Goal: Task Accomplishment & Management: Use online tool/utility

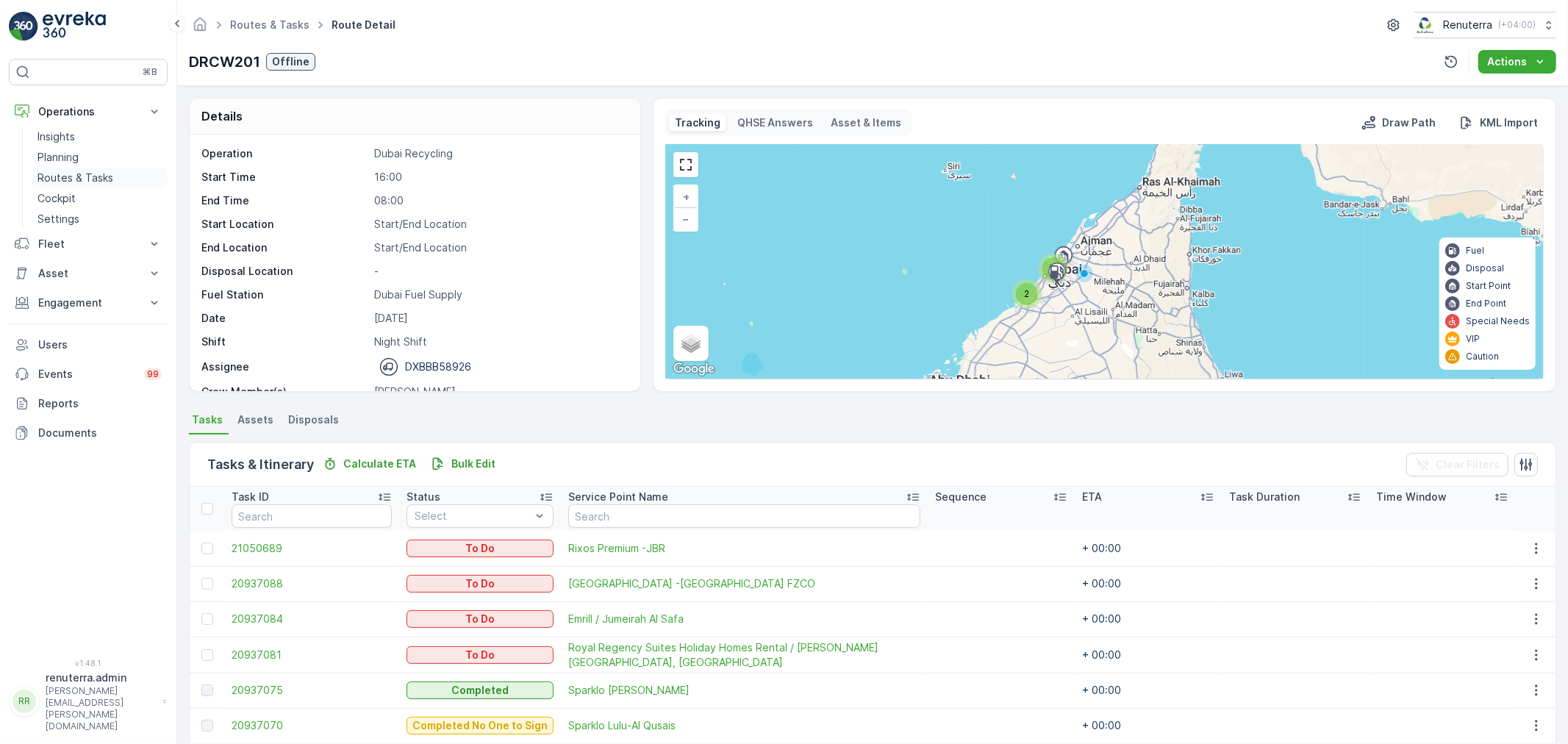
click at [71, 170] on link "Routes & Tasks" at bounding box center [100, 177] width 136 height 20
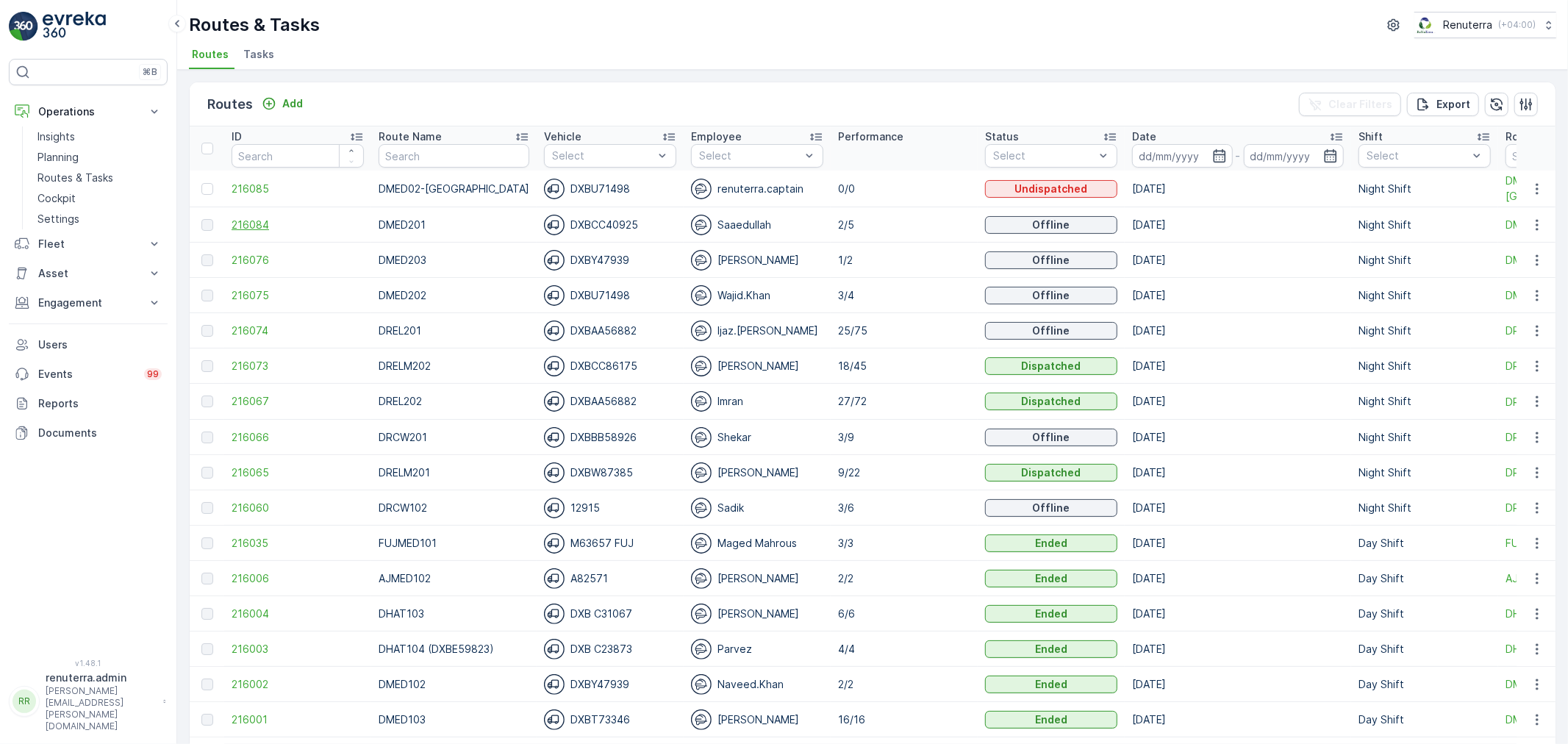
click at [262, 224] on span "216084" at bounding box center [297, 224] width 132 height 15
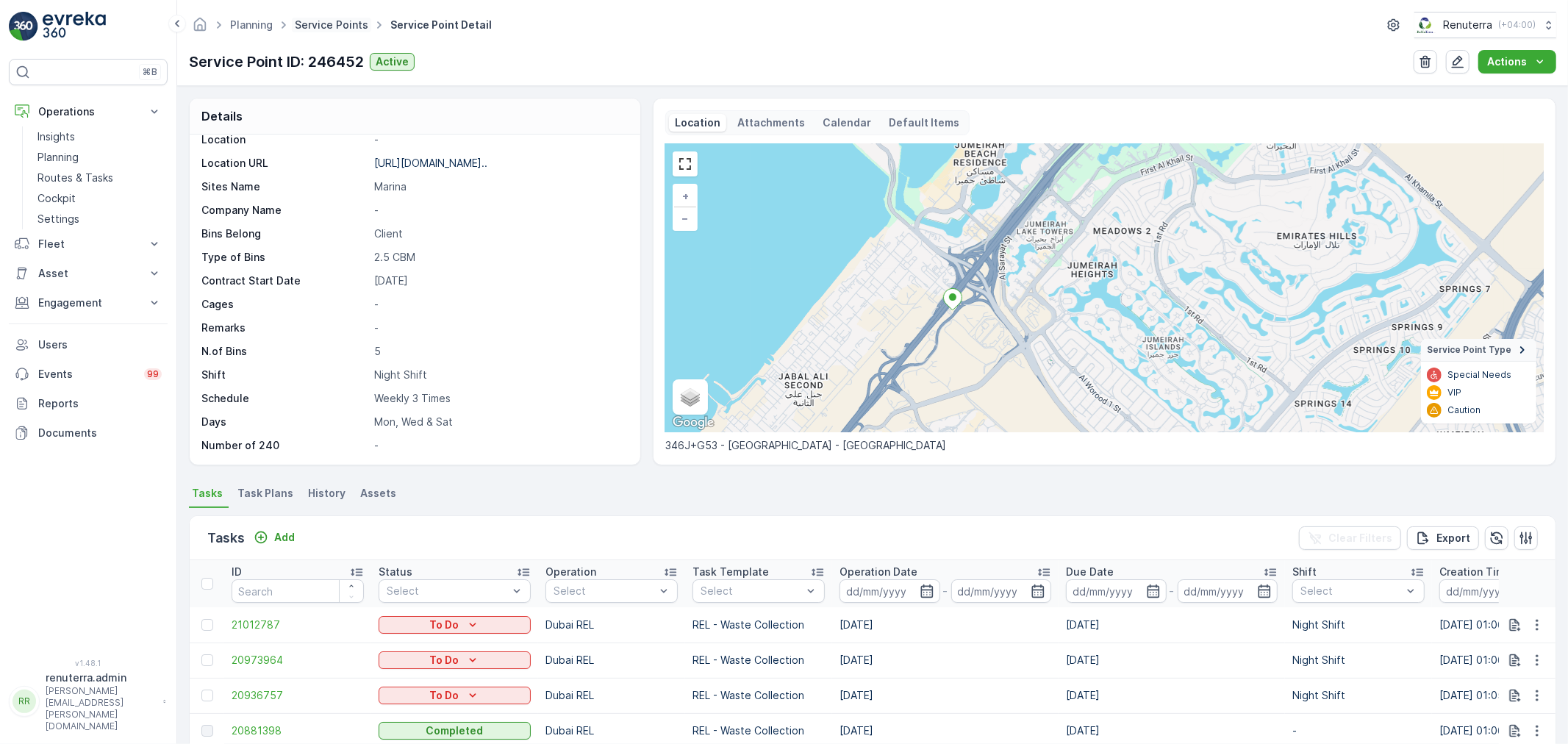
click at [336, 19] on link "Service Points" at bounding box center [332, 25] width 73 height 12
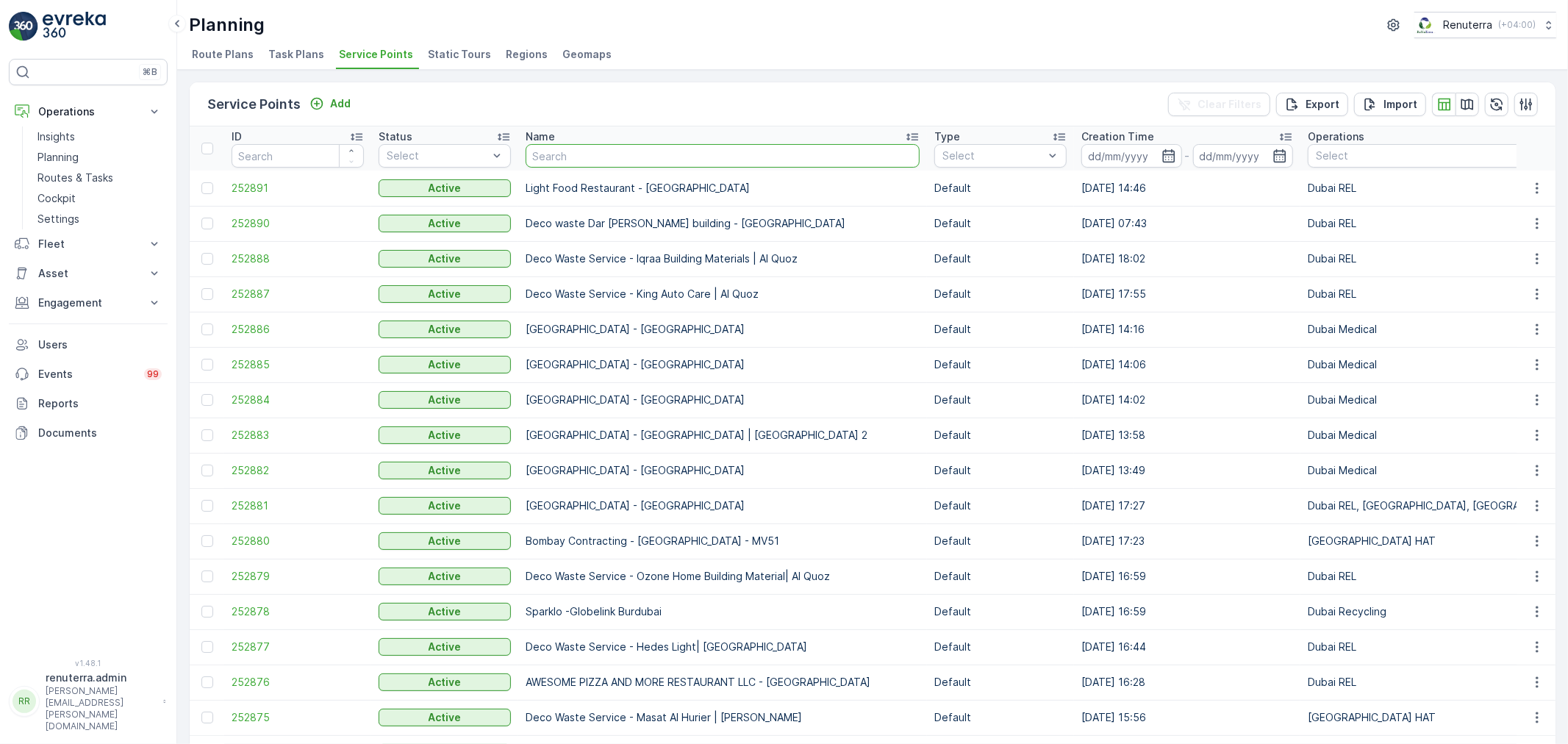
click at [552, 153] on input "text" at bounding box center [722, 156] width 394 height 23
type input "court"
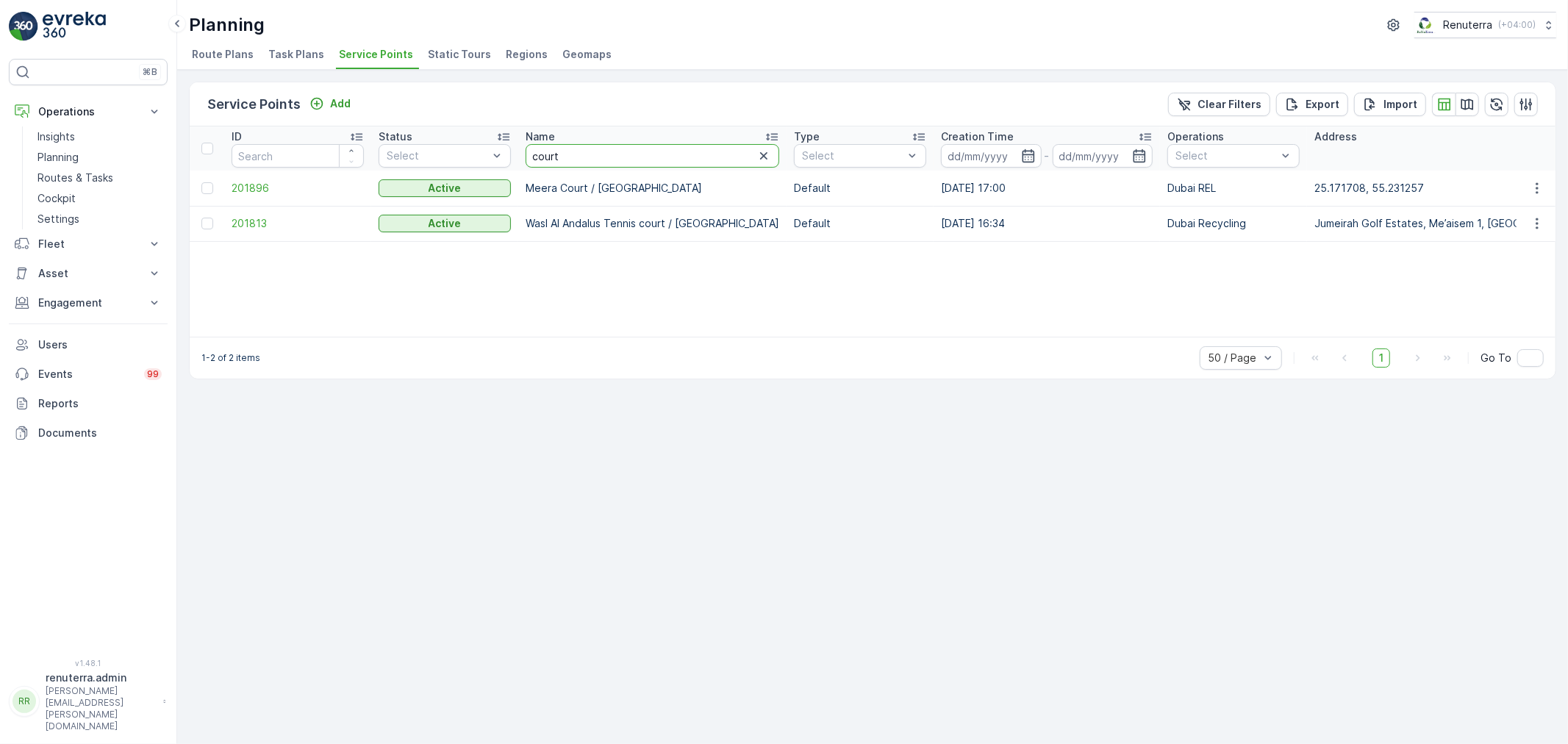
click at [568, 155] on input "court" at bounding box center [652, 156] width 254 height 23
type input "courtyard"
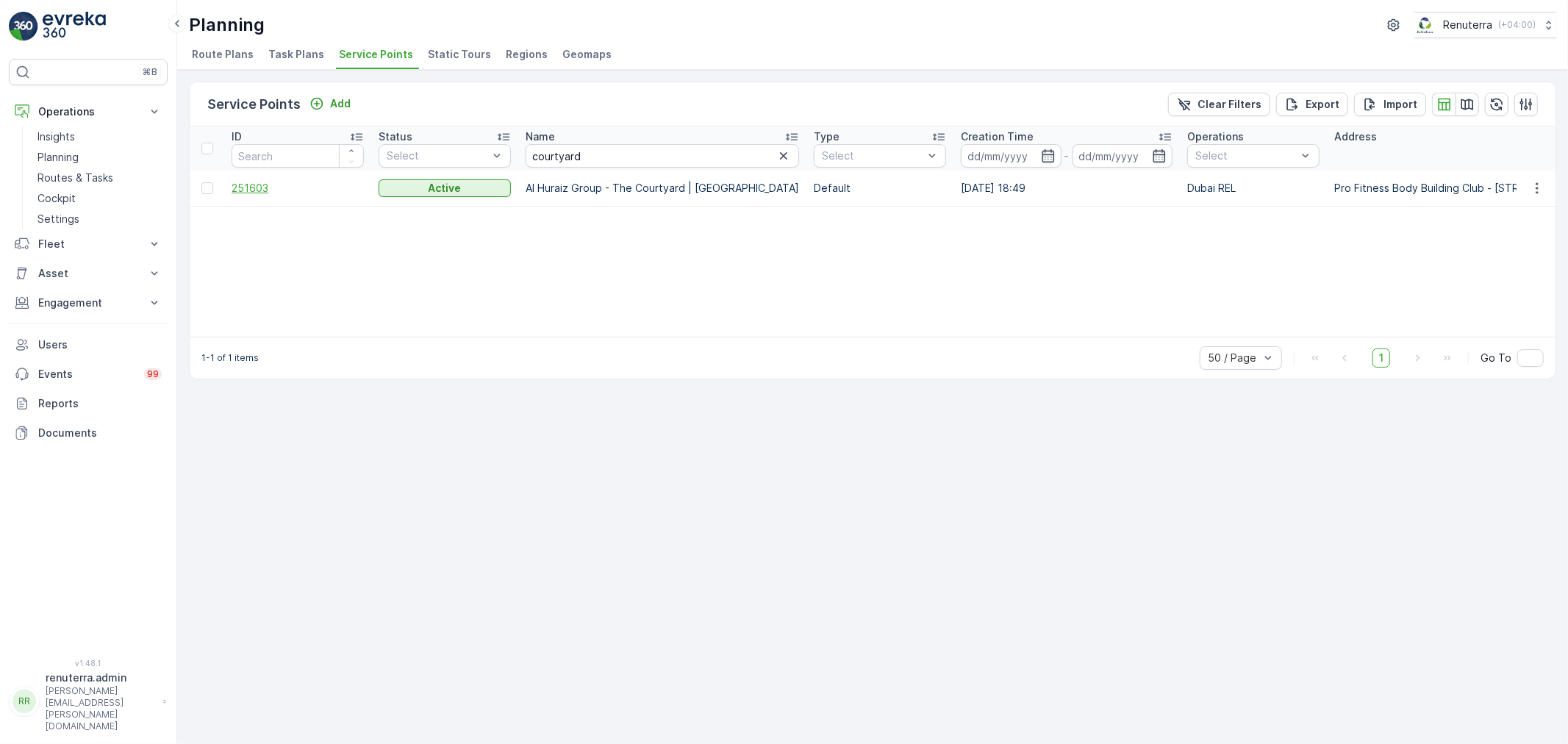
click at [253, 191] on span "251603" at bounding box center [297, 188] width 132 height 15
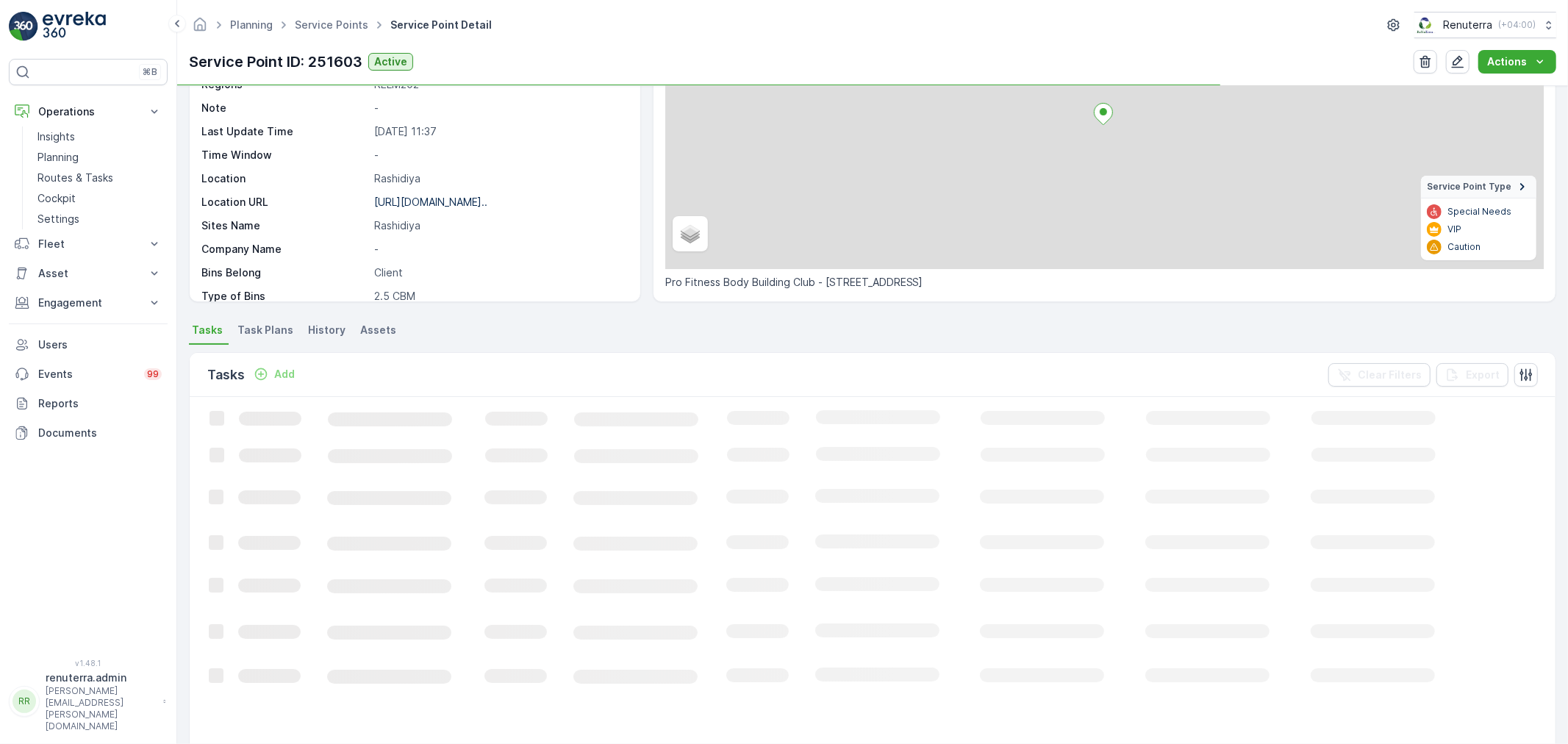
scroll to position [163, 0]
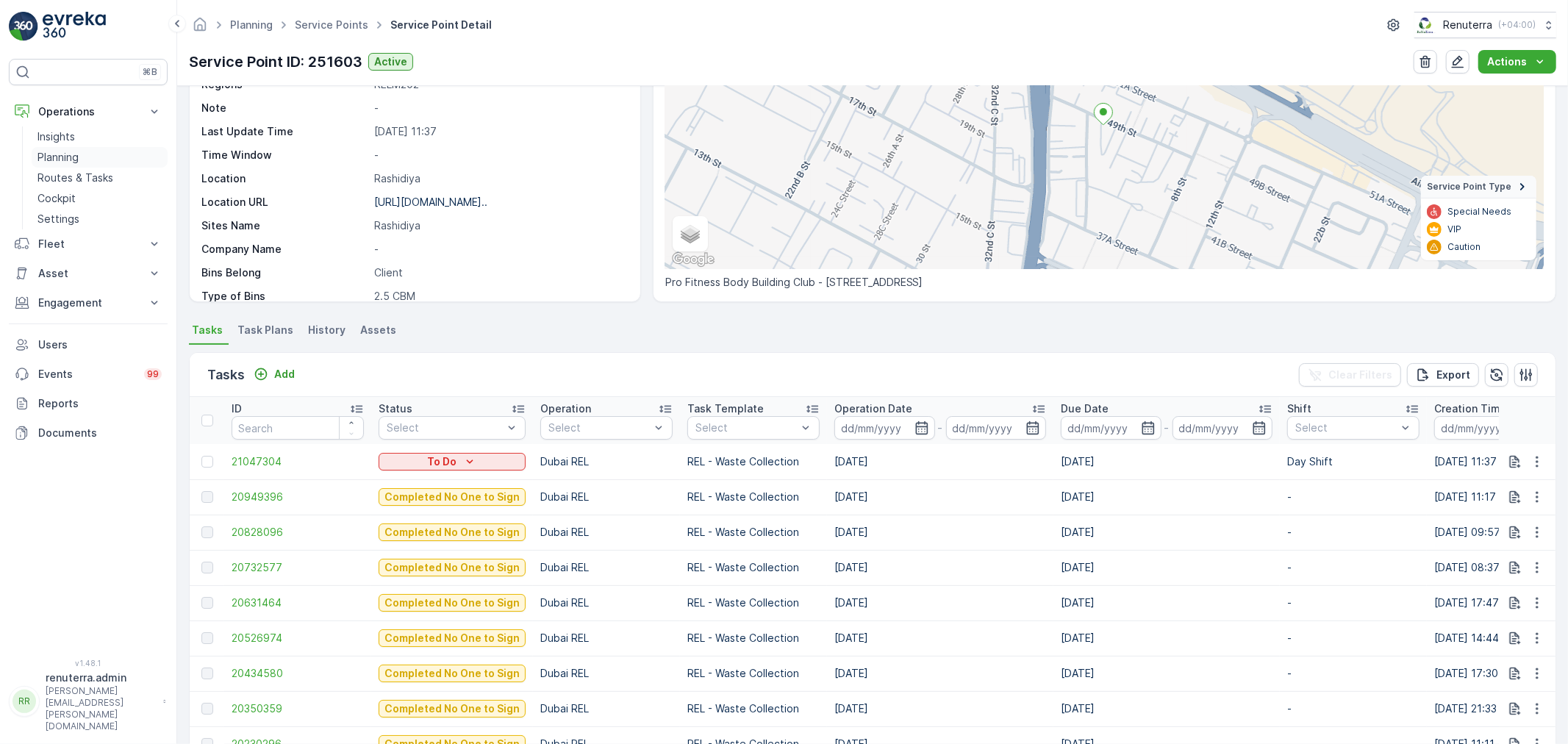
click at [65, 156] on p "Planning" at bounding box center [58, 157] width 41 height 15
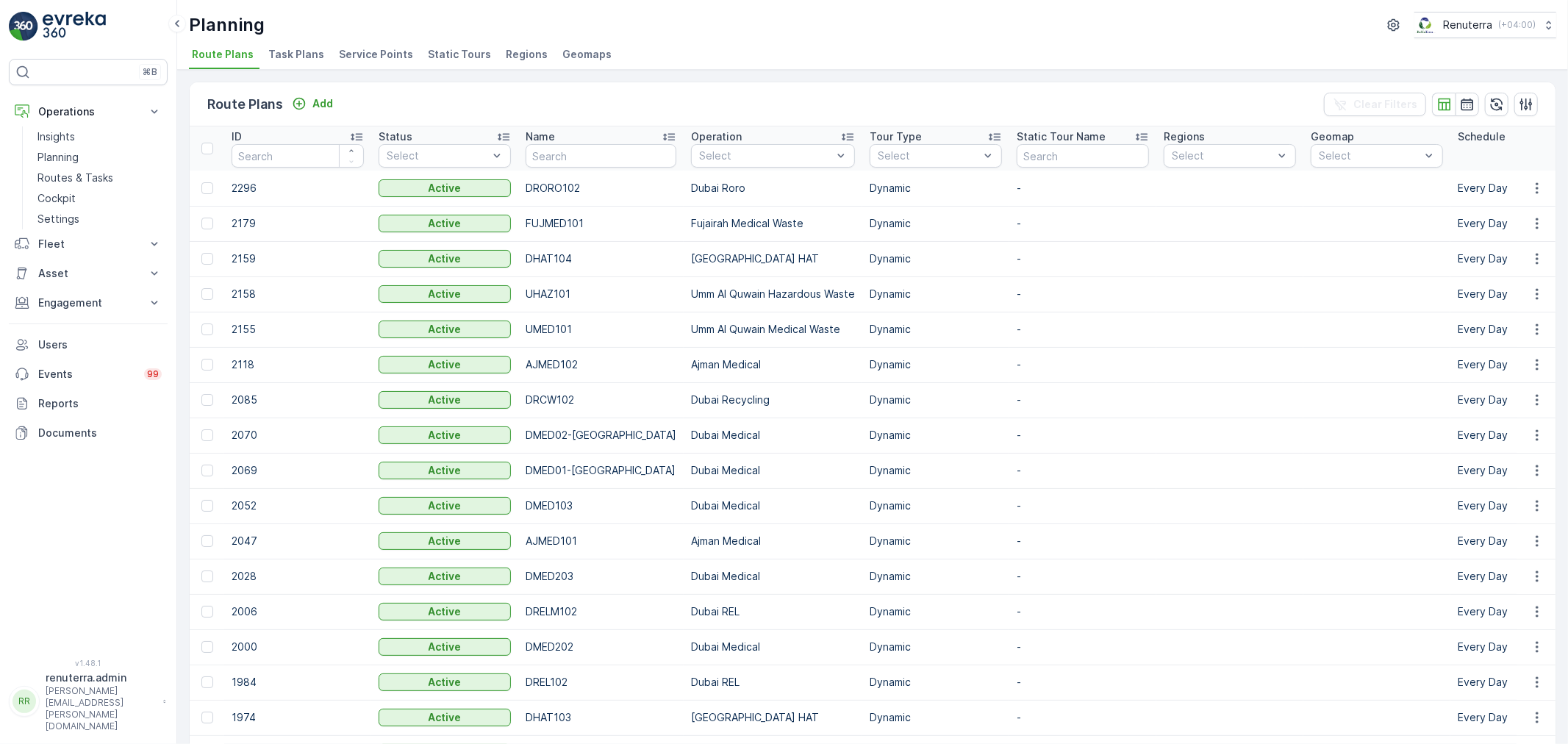
click at [371, 40] on div "Planning Renuterra ( +04:00 ) Route Plans Task Plans Service Points Static Tour…" at bounding box center [873, 35] width 1390 height 70
click at [369, 47] on span "Service Points" at bounding box center [375, 54] width 74 height 15
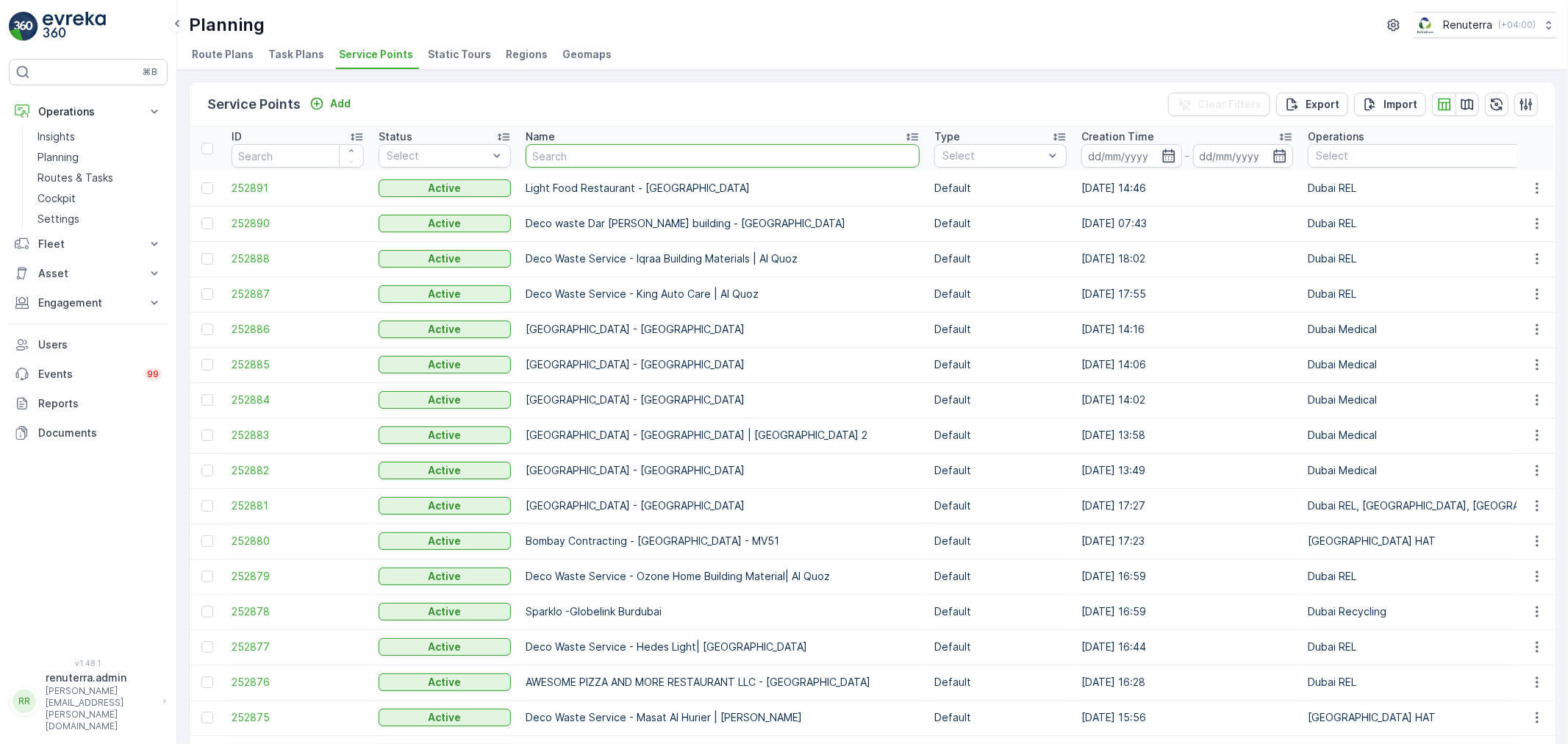
click at [568, 163] on input "text" at bounding box center [722, 156] width 394 height 23
type input "dott"
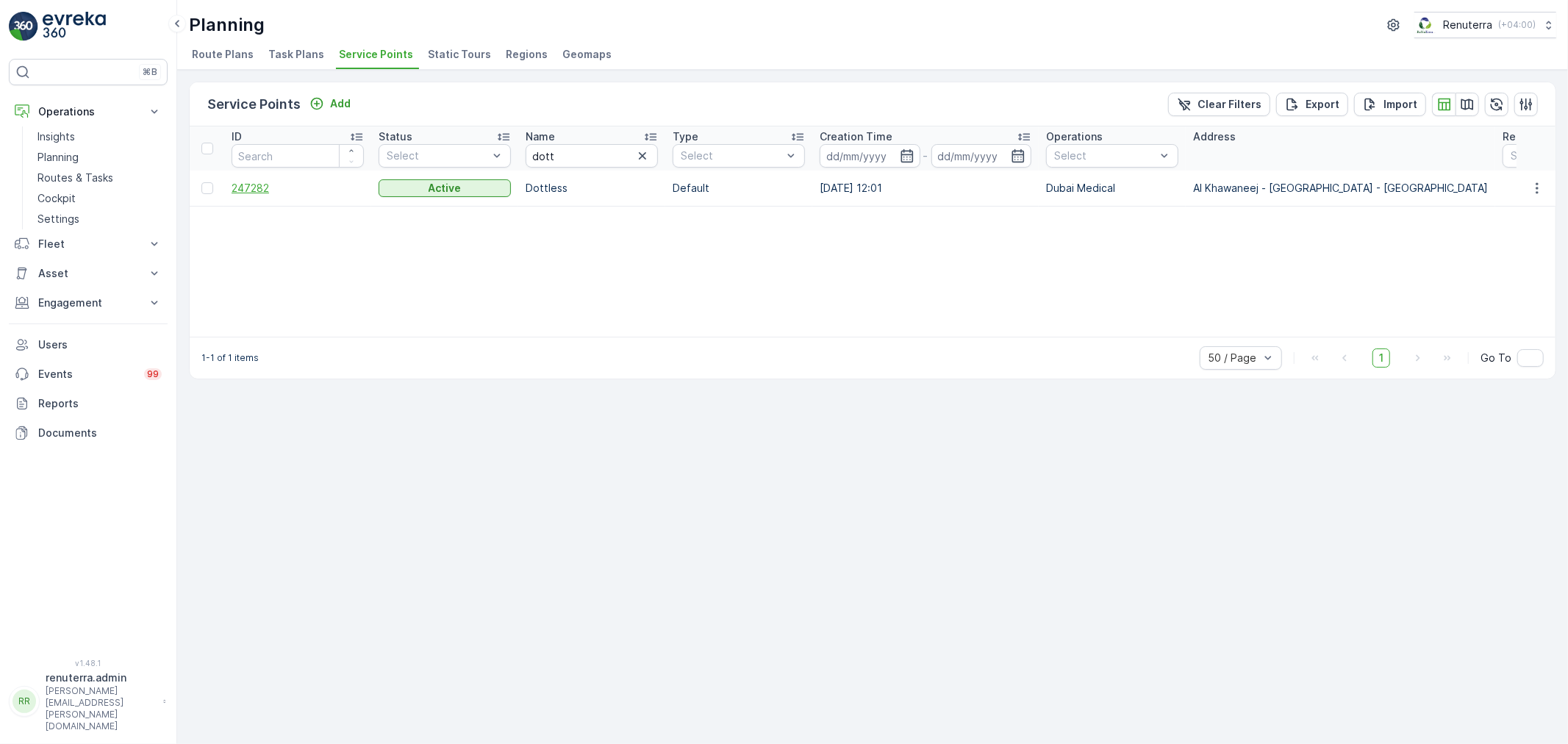
click at [269, 184] on span "247282" at bounding box center [297, 188] width 132 height 15
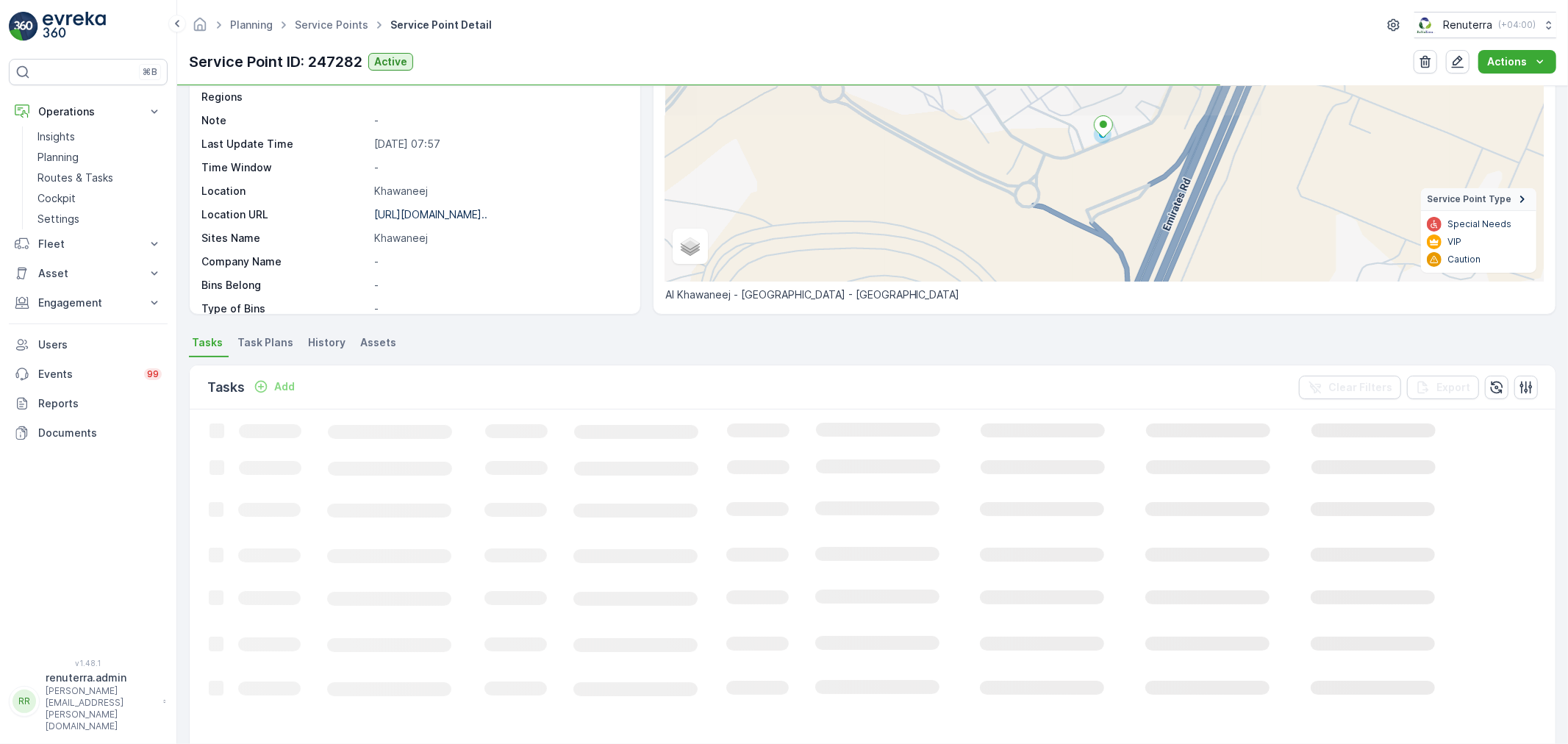
scroll to position [163, 0]
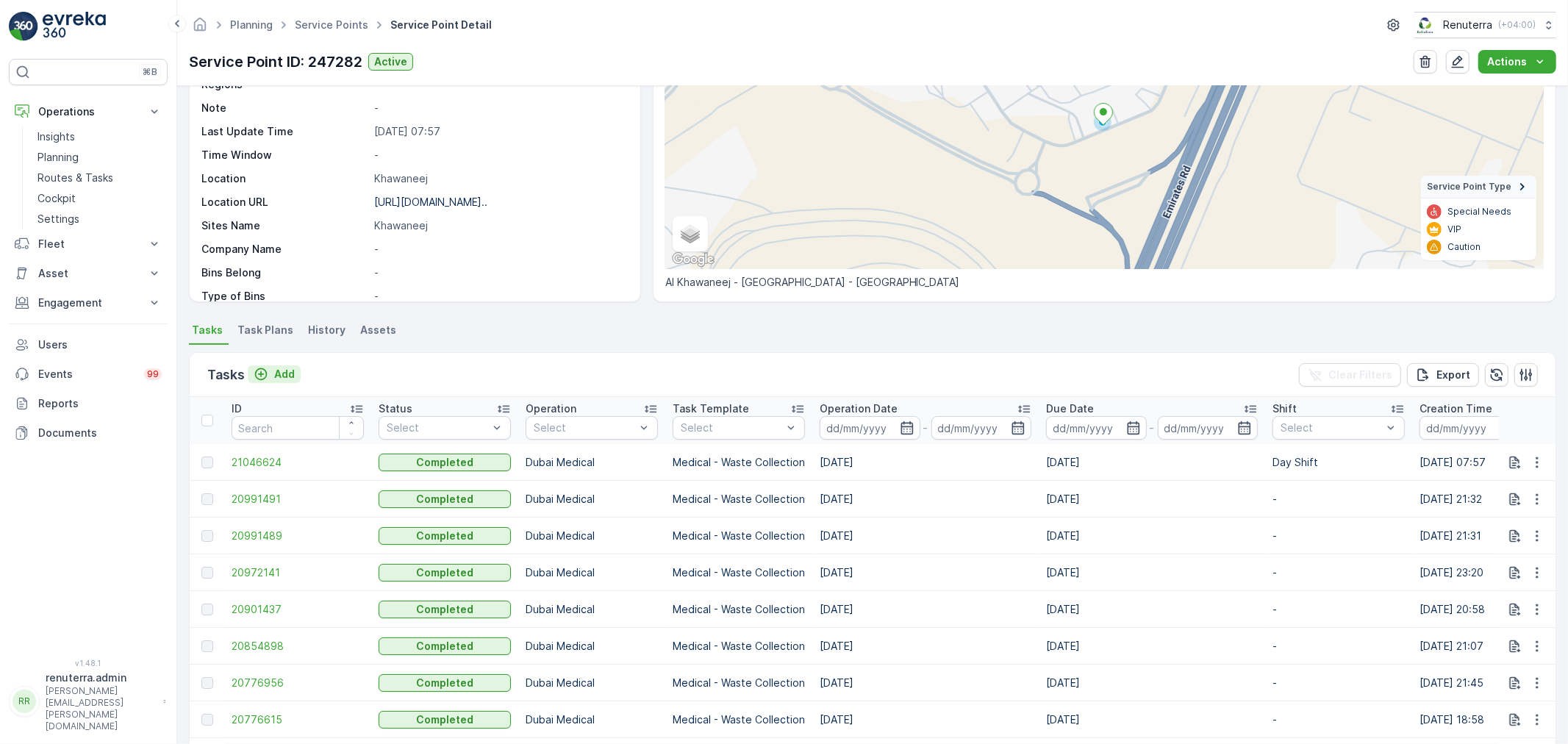
click at [275, 369] on p "Add" at bounding box center [284, 374] width 20 height 15
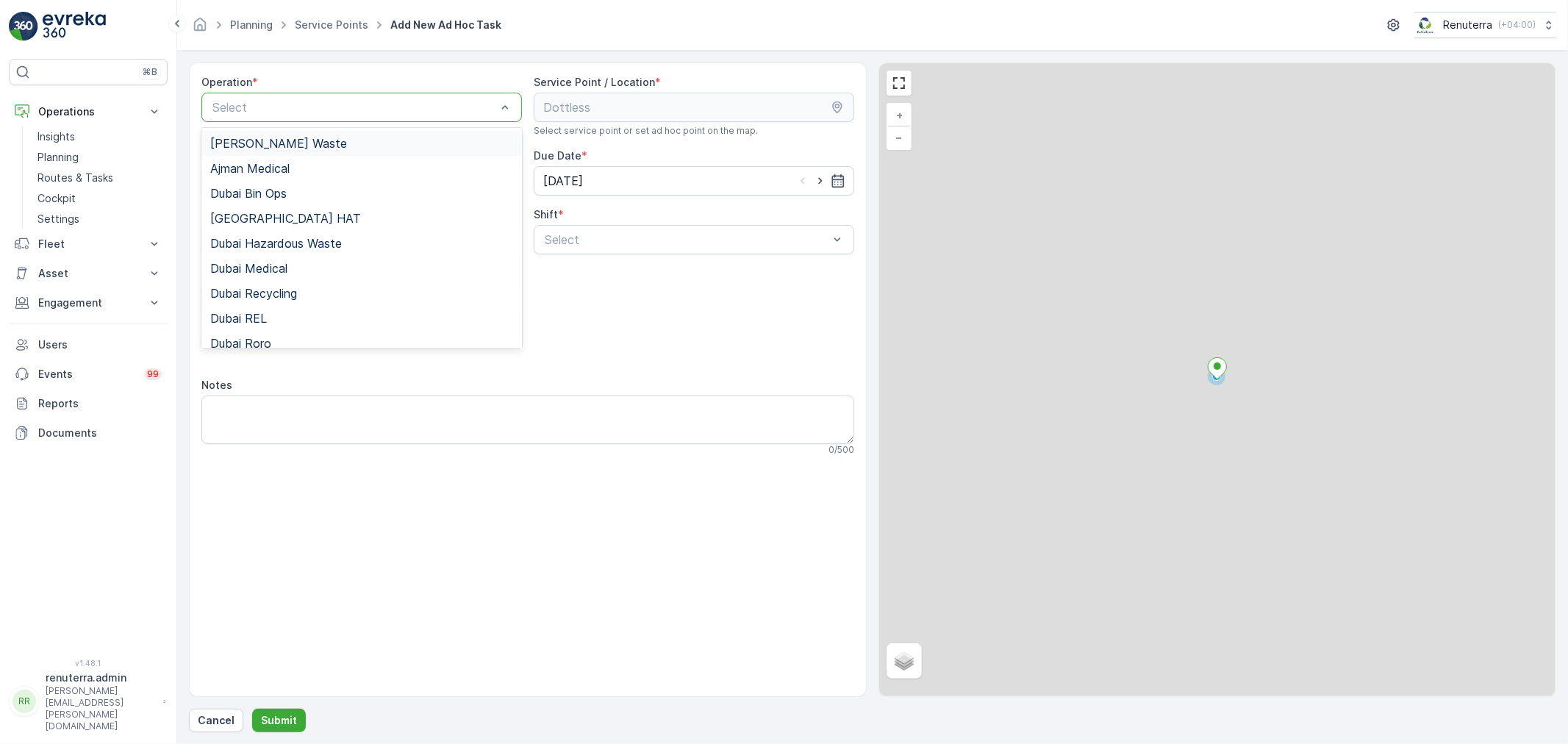
drag, startPoint x: 321, startPoint y: 119, endPoint x: 309, endPoint y: 283, distance: 164.4
click at [322, 119] on div "Select" at bounding box center [362, 107] width 321 height 30
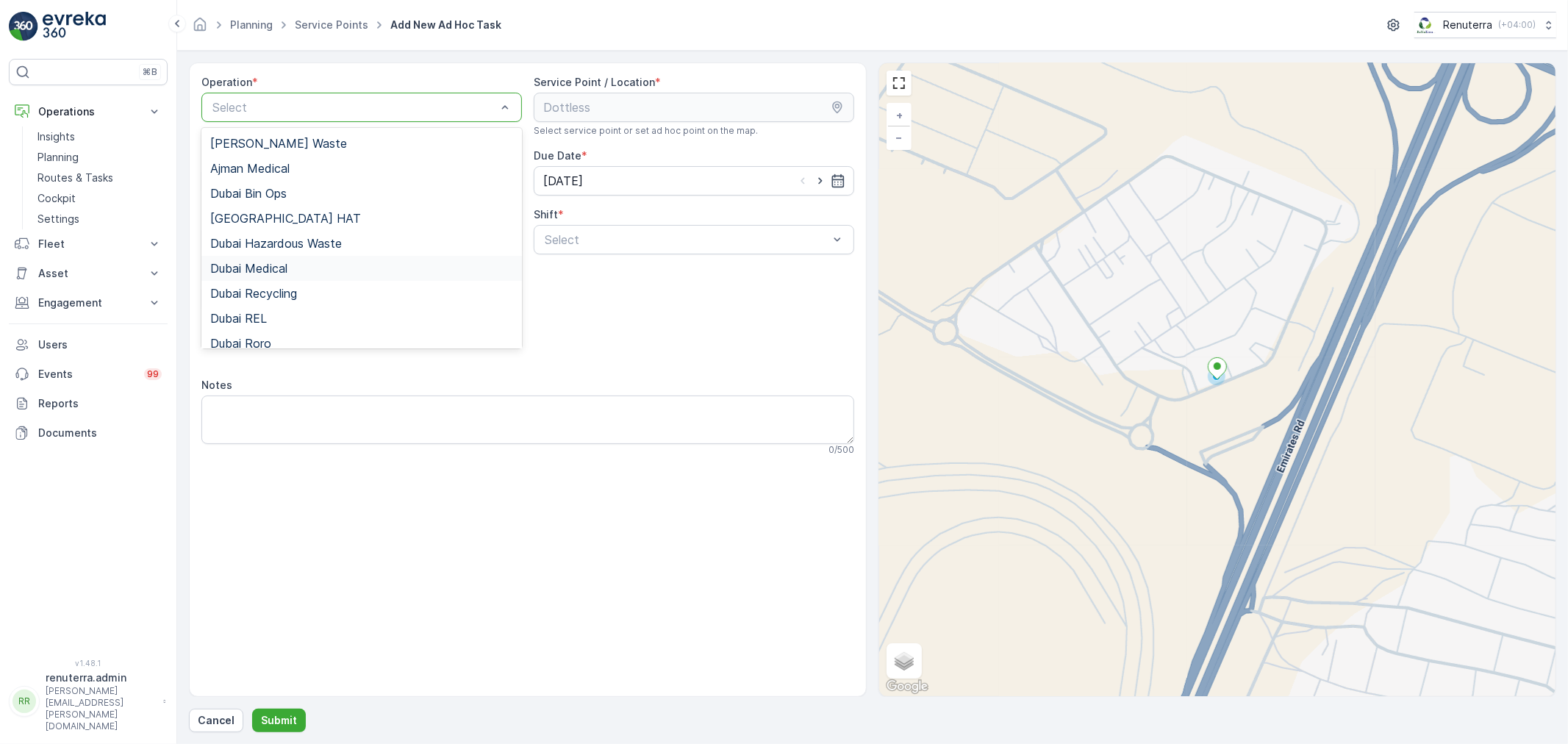
drag, startPoint x: 322, startPoint y: 272, endPoint x: 496, endPoint y: 275, distance: 174.0
click at [322, 272] on div "Dubai Medical" at bounding box center [361, 268] width 303 height 13
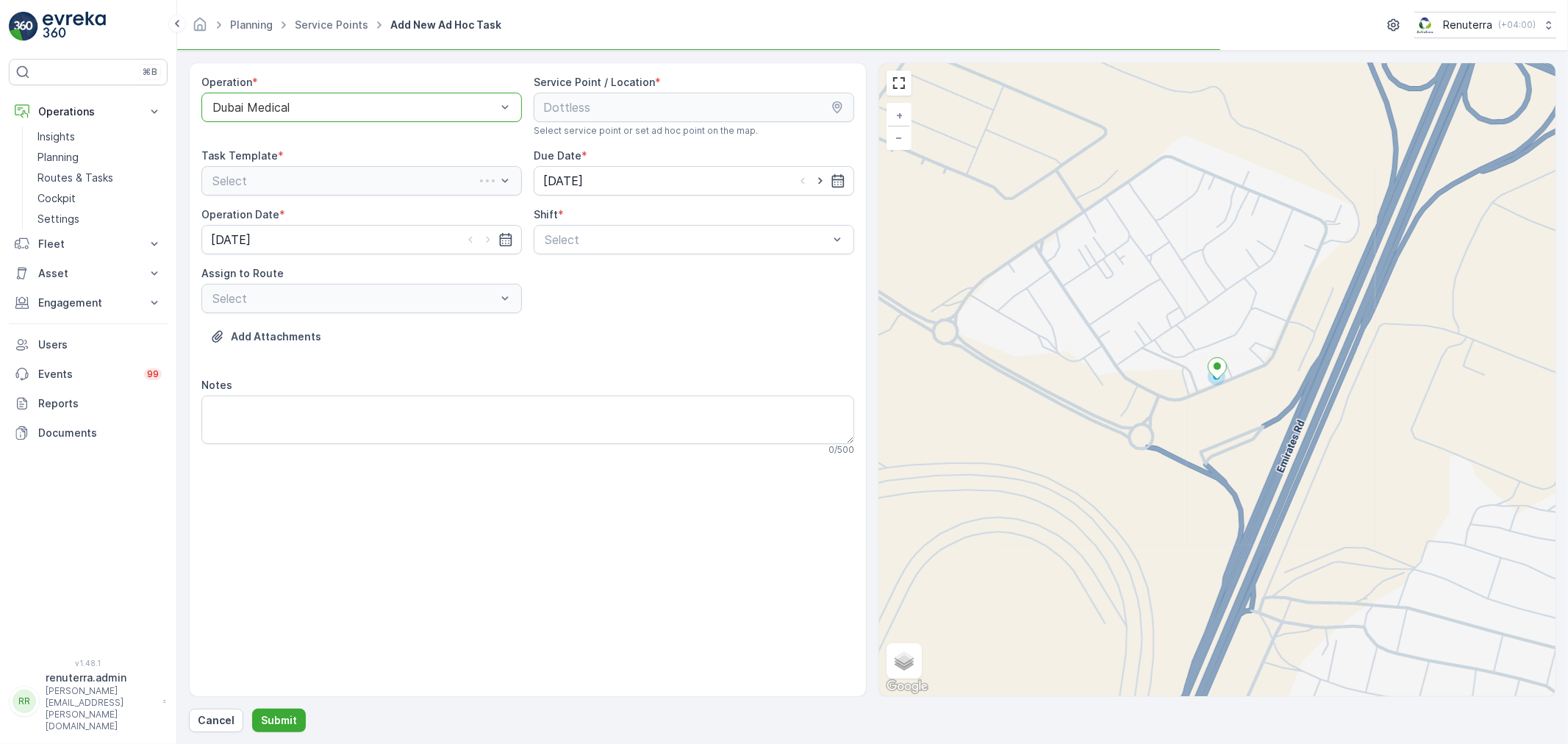
click at [631, 263] on div "Operation * option Dubai Medical, selected. Dubai Medical Service Point / Locat…" at bounding box center [528, 271] width 652 height 392
click at [630, 254] on div "Select" at bounding box center [694, 240] width 321 height 30
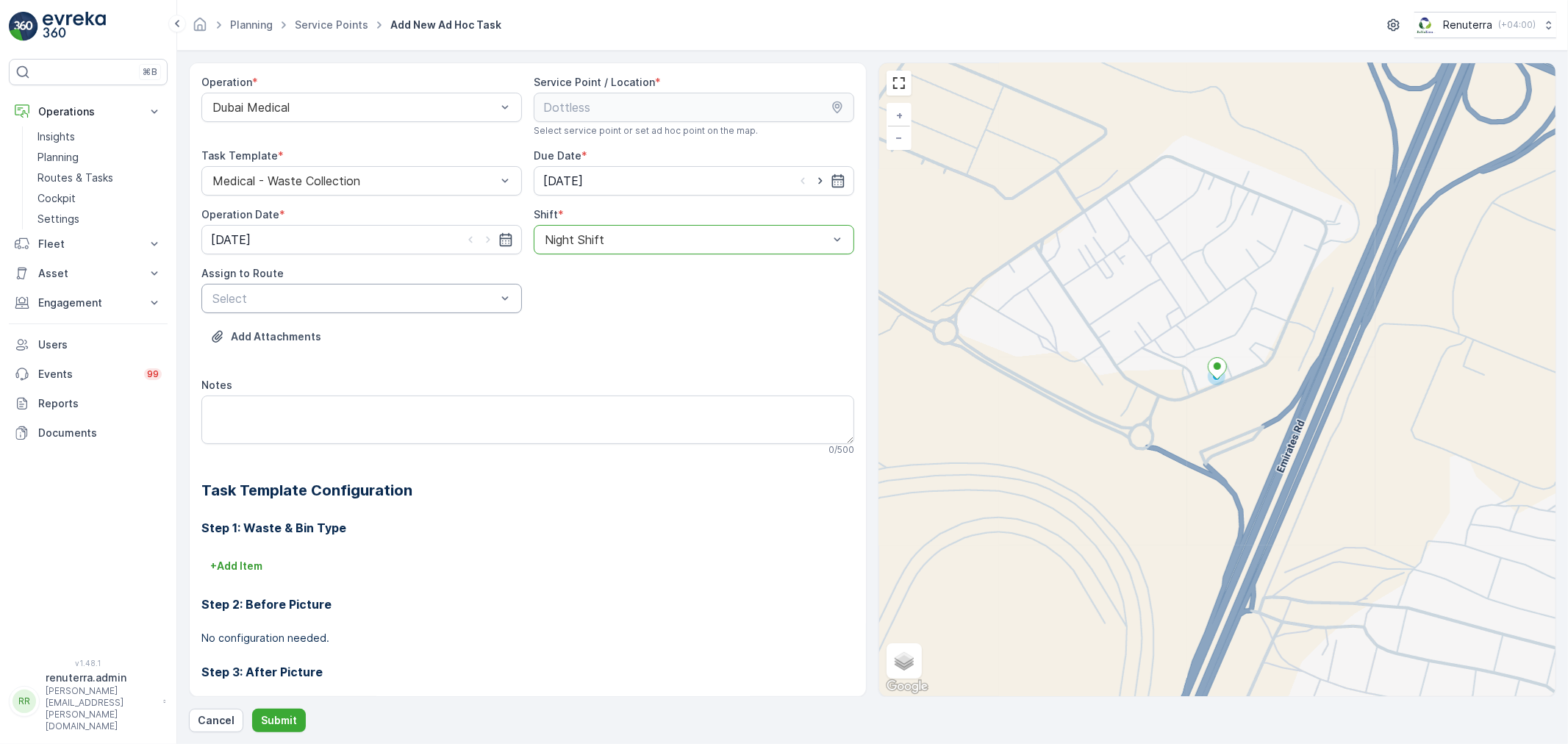
click at [356, 310] on div "Select" at bounding box center [362, 298] width 321 height 30
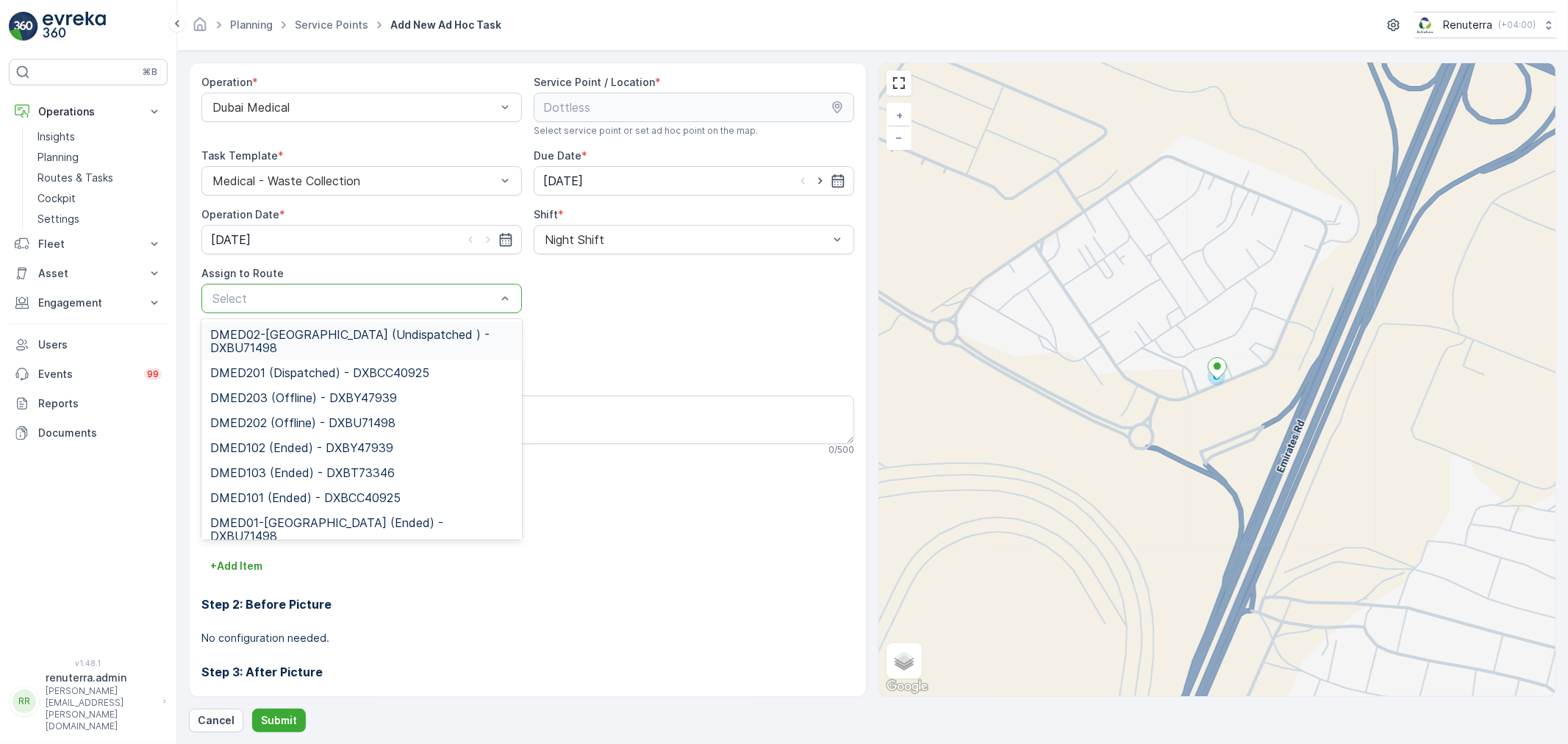
click at [346, 328] on span "DMED02-[GEOGRAPHIC_DATA] (Undispatched ) - DXBU71498" at bounding box center [361, 341] width 303 height 26
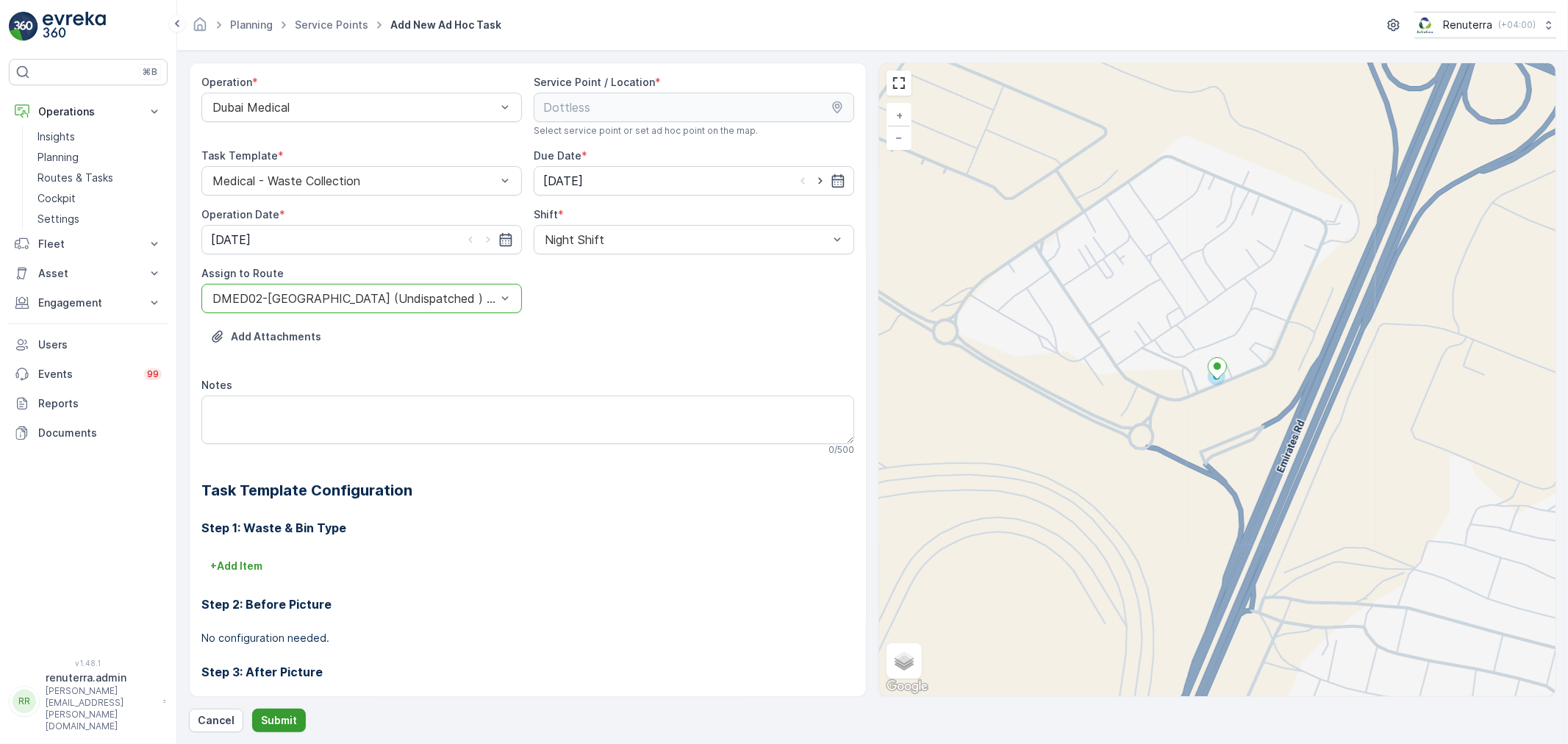
click at [296, 721] on button "Submit" at bounding box center [279, 720] width 54 height 23
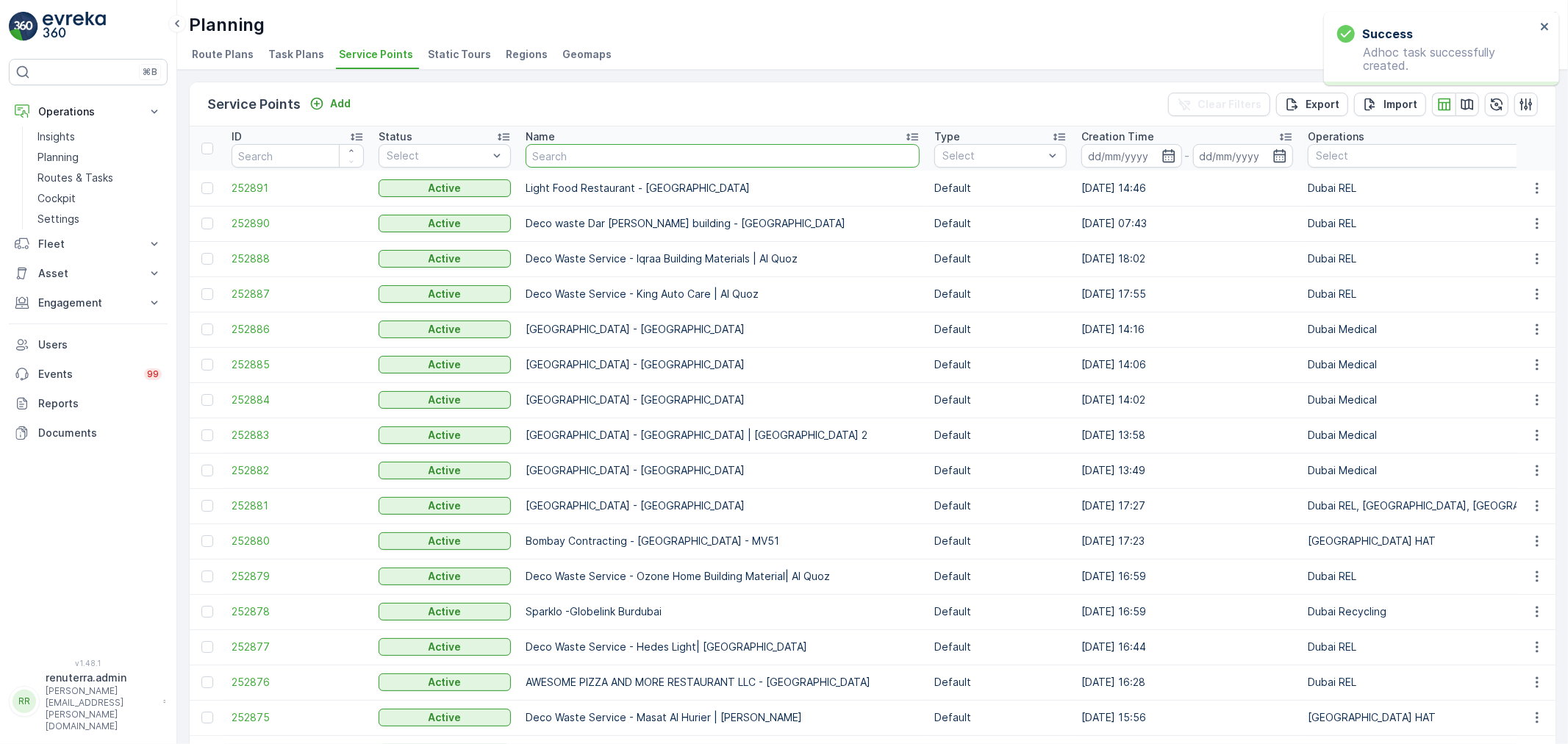
click at [599, 160] on input "text" at bounding box center [722, 156] width 394 height 23
type input "nep"
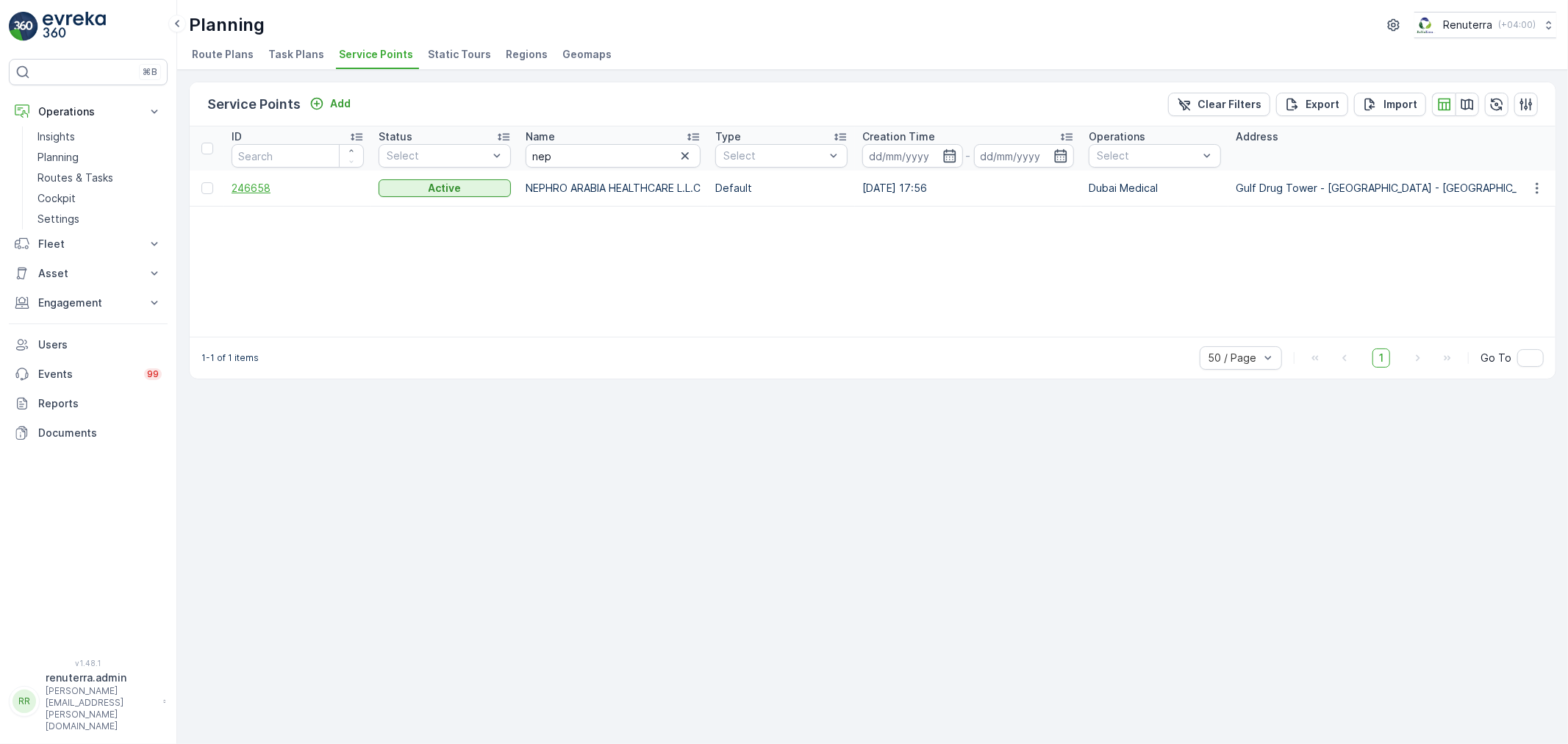
click at [262, 181] on span "246658" at bounding box center [297, 188] width 132 height 15
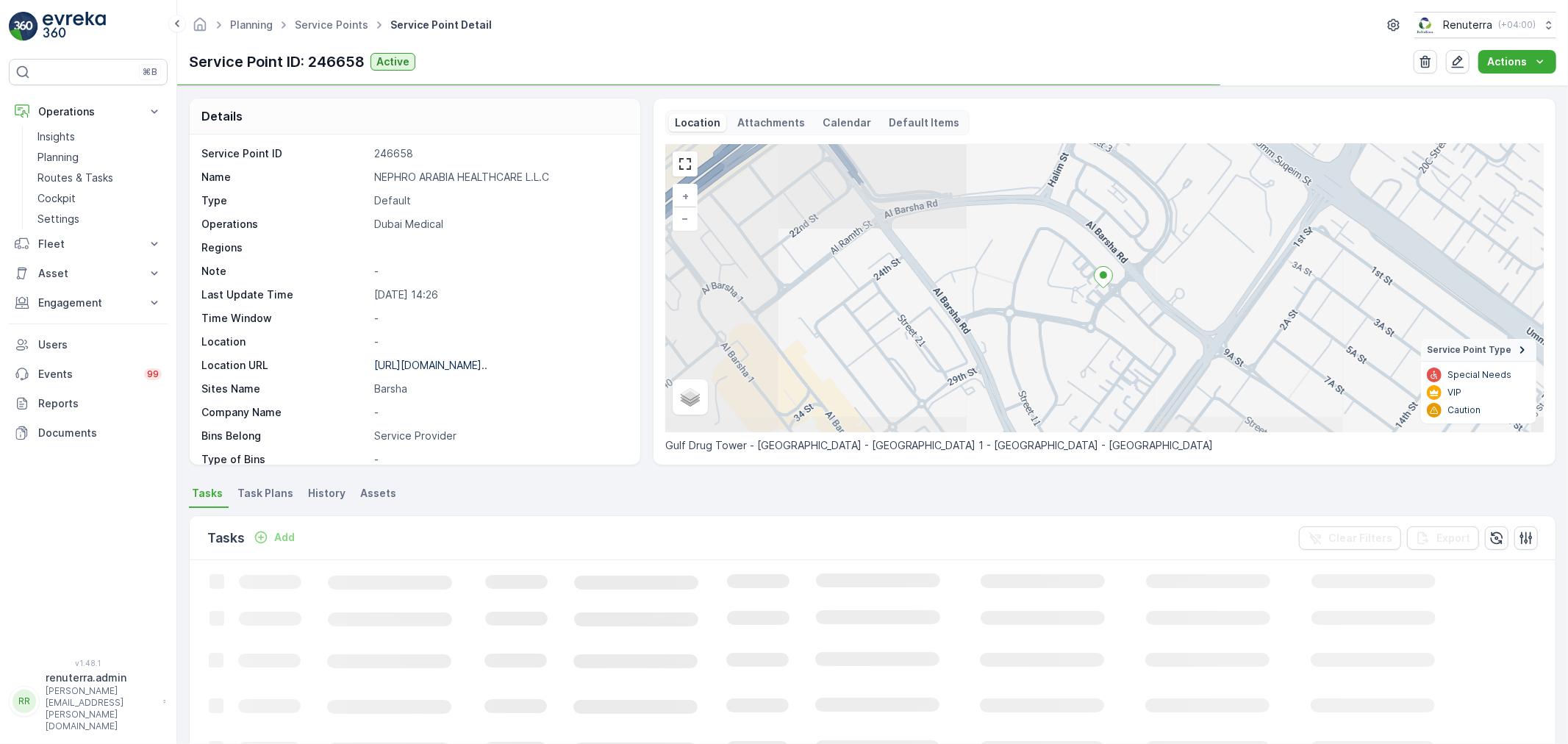
scroll to position [82, 0]
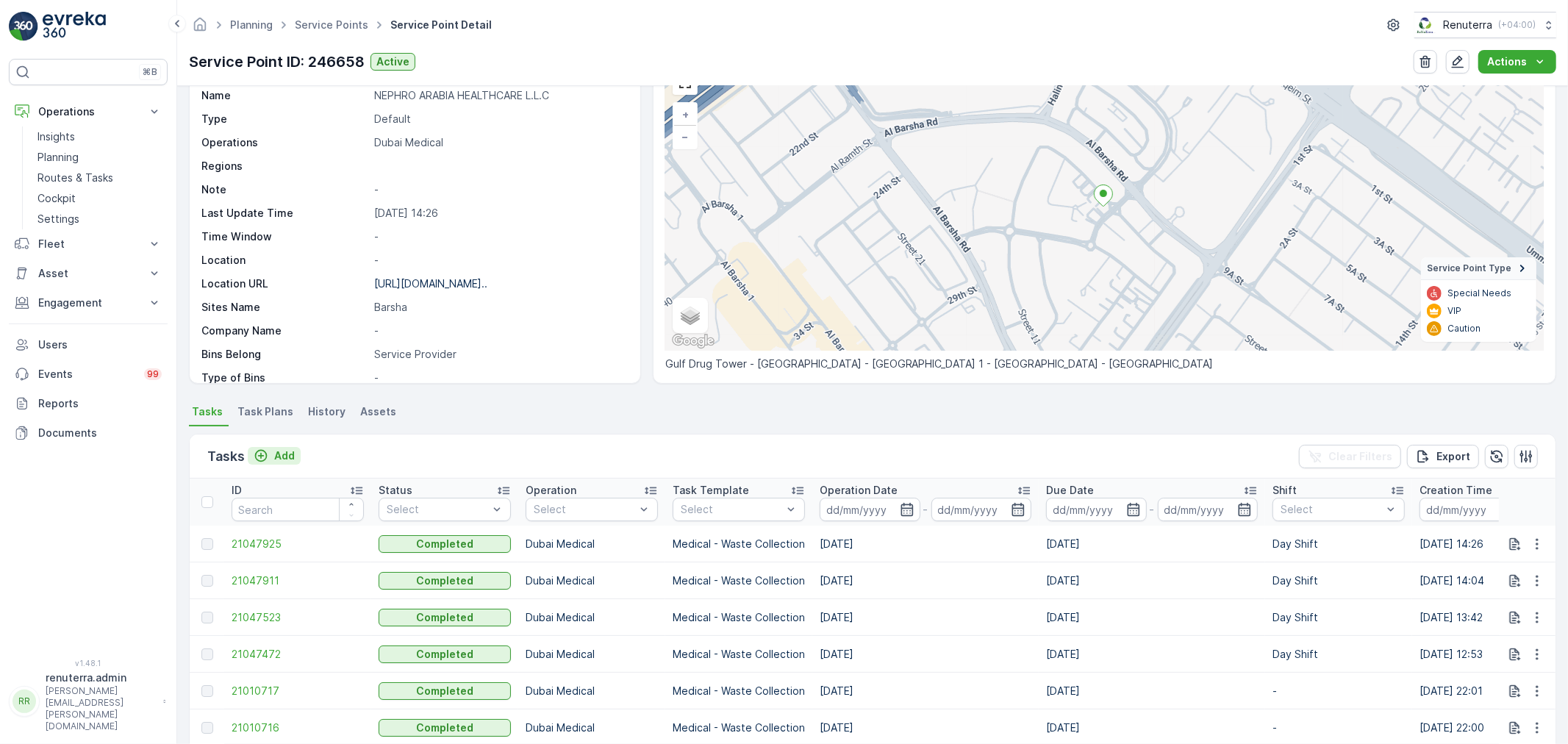
click at [283, 451] on p "Add" at bounding box center [284, 455] width 20 height 15
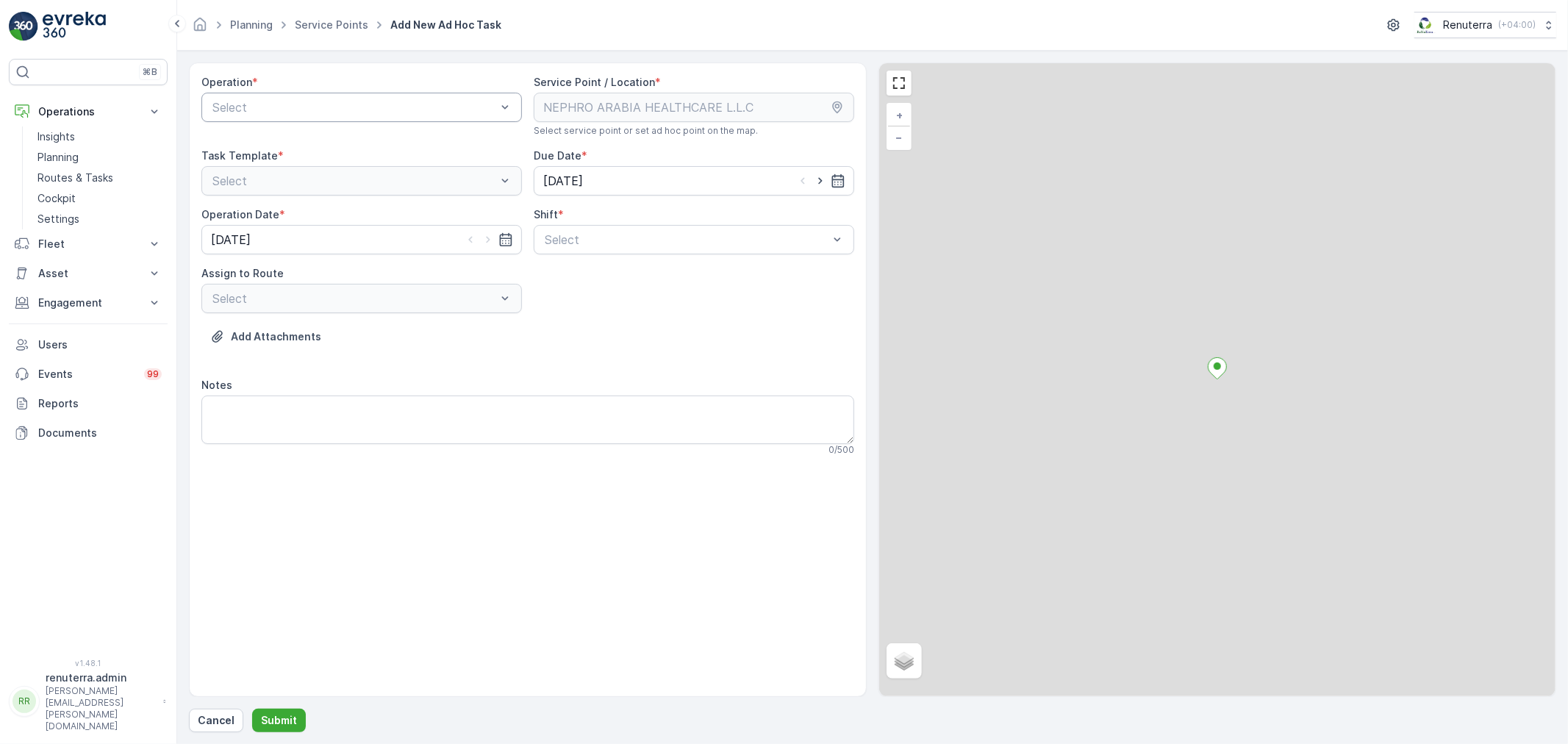
click at [290, 107] on div at bounding box center [354, 107] width 287 height 13
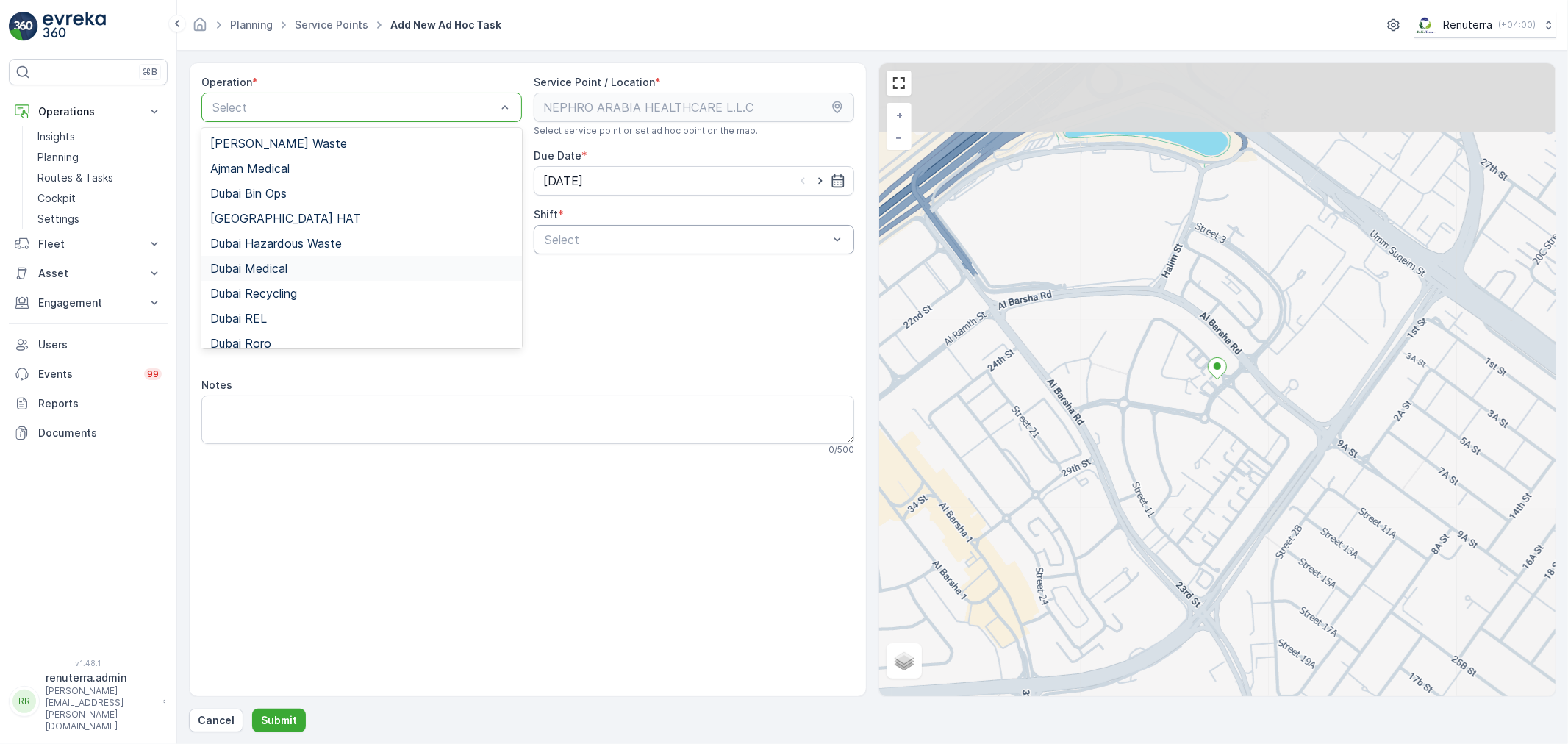
drag, startPoint x: 256, startPoint y: 262, endPoint x: 613, endPoint y: 248, distance: 357.3
click at [259, 262] on span "Dubai Medical" at bounding box center [248, 268] width 77 height 13
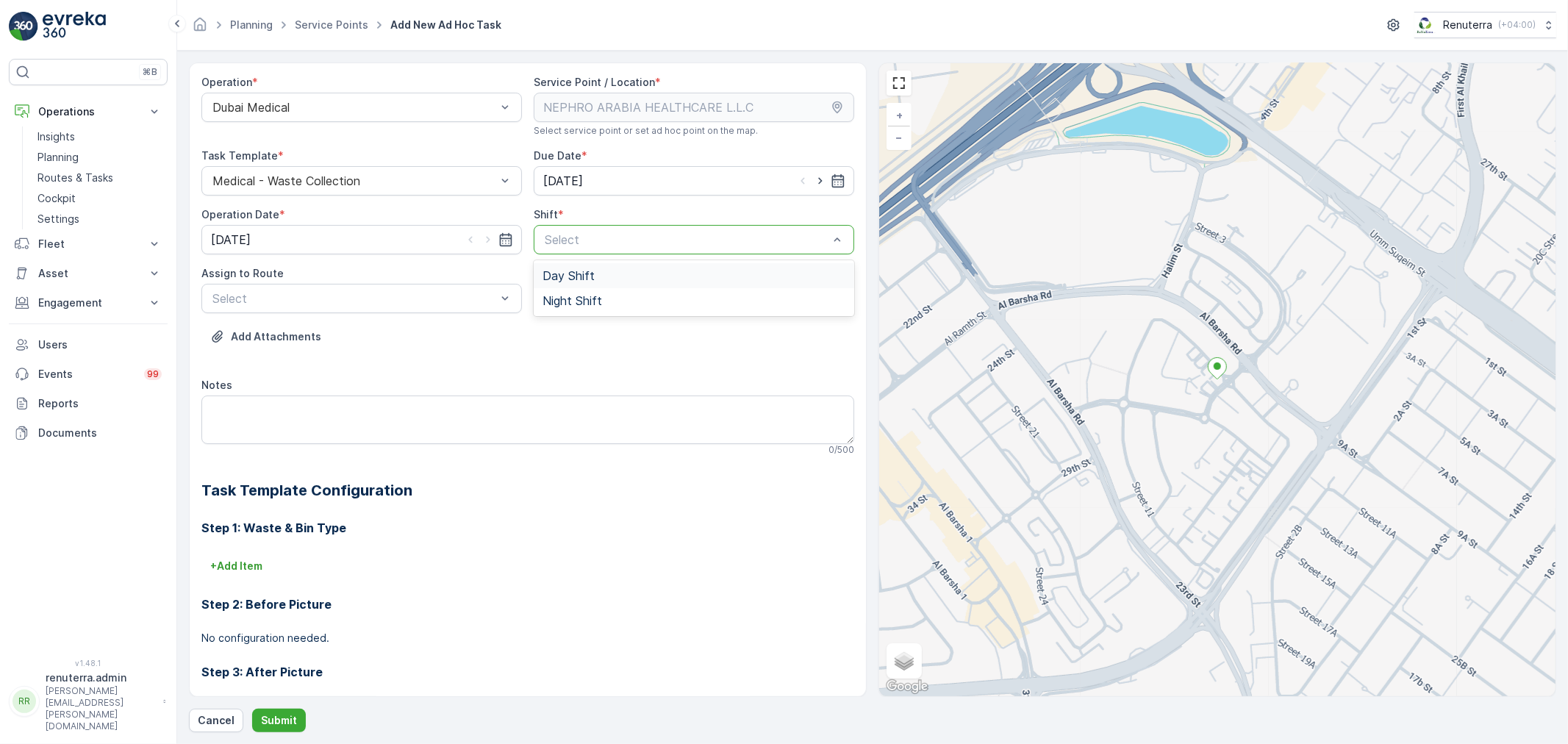
click at [663, 245] on div at bounding box center [687, 239] width 287 height 13
click at [603, 299] on div "Night Shift" at bounding box center [694, 300] width 303 height 13
click at [416, 305] on div "Select" at bounding box center [354, 298] width 287 height 18
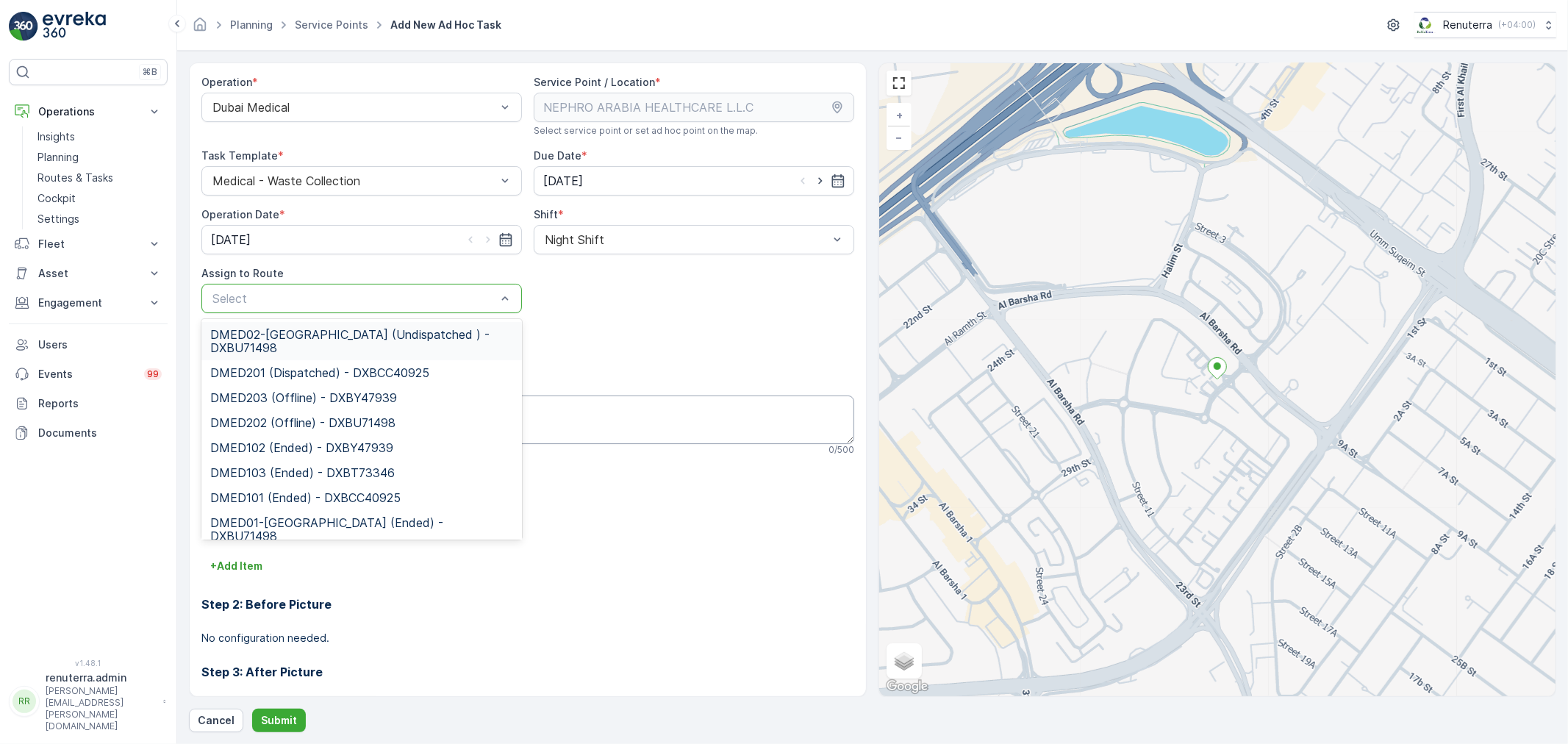
drag, startPoint x: 360, startPoint y: 340, endPoint x: 364, endPoint y: 395, distance: 55.1
click at [359, 340] on span "DMED02-[GEOGRAPHIC_DATA] (Undispatched ) - DXBU71498" at bounding box center [361, 341] width 303 height 26
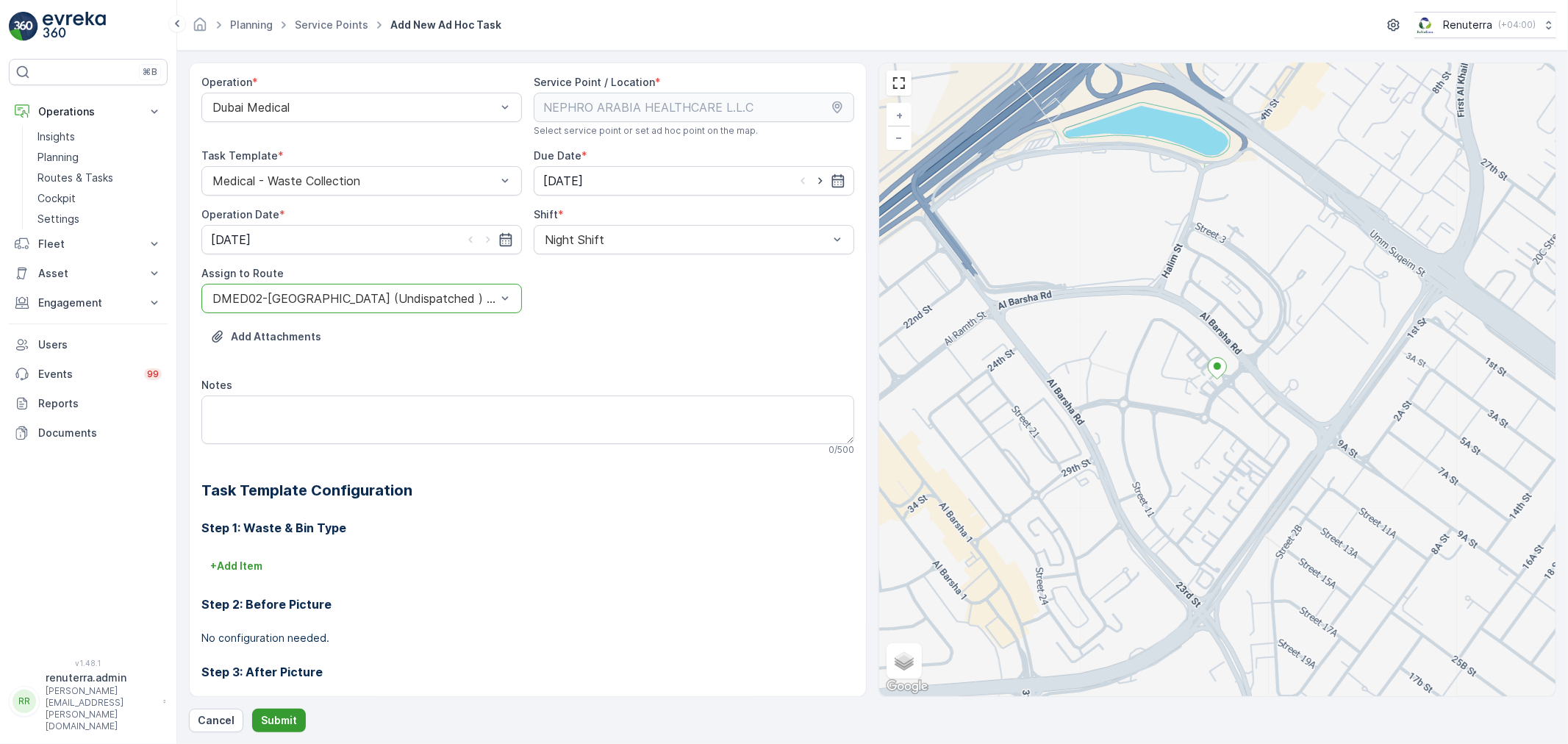
click at [267, 723] on p "Submit" at bounding box center [279, 720] width 36 height 15
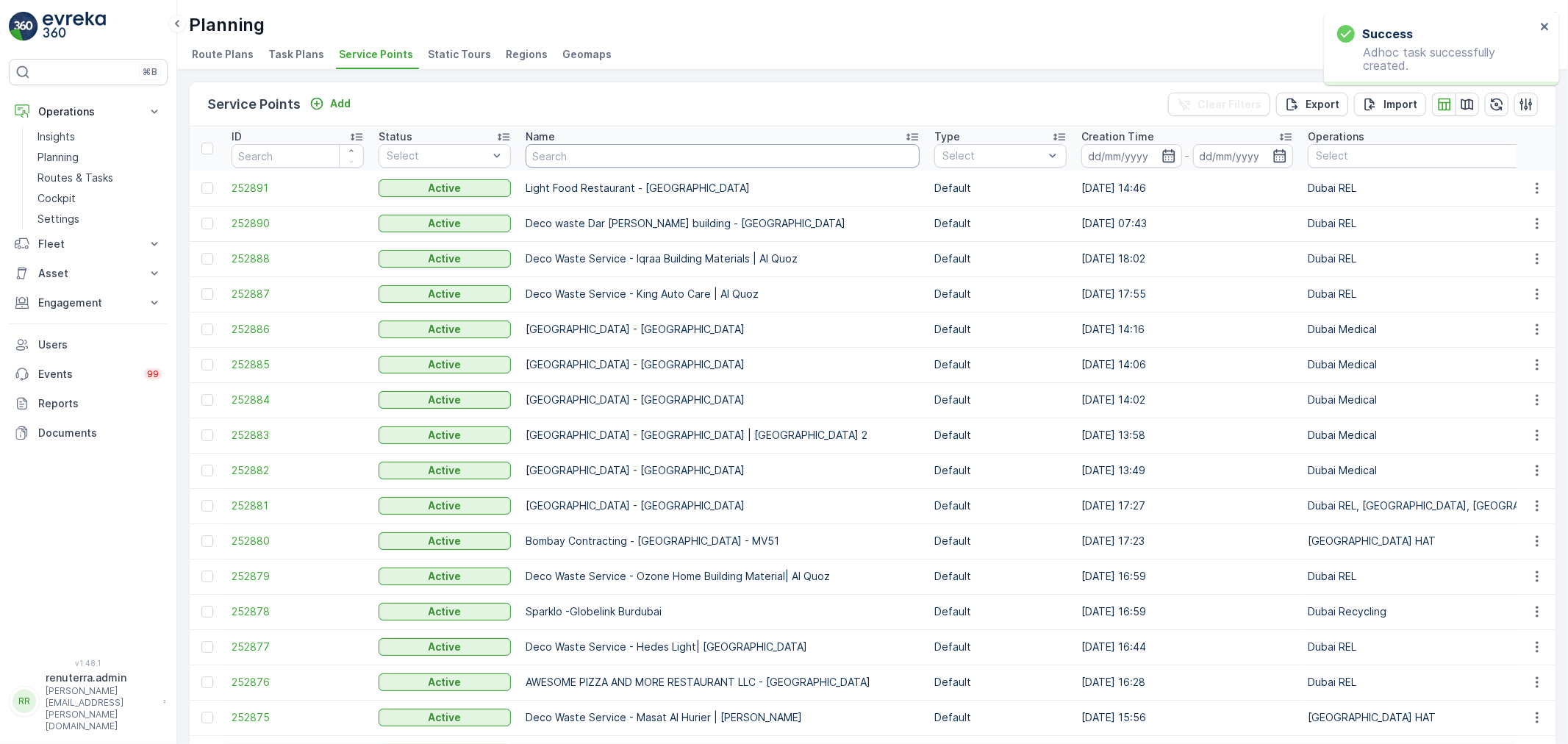
click at [613, 163] on input "text" at bounding box center [722, 156] width 394 height 23
type input "dot"
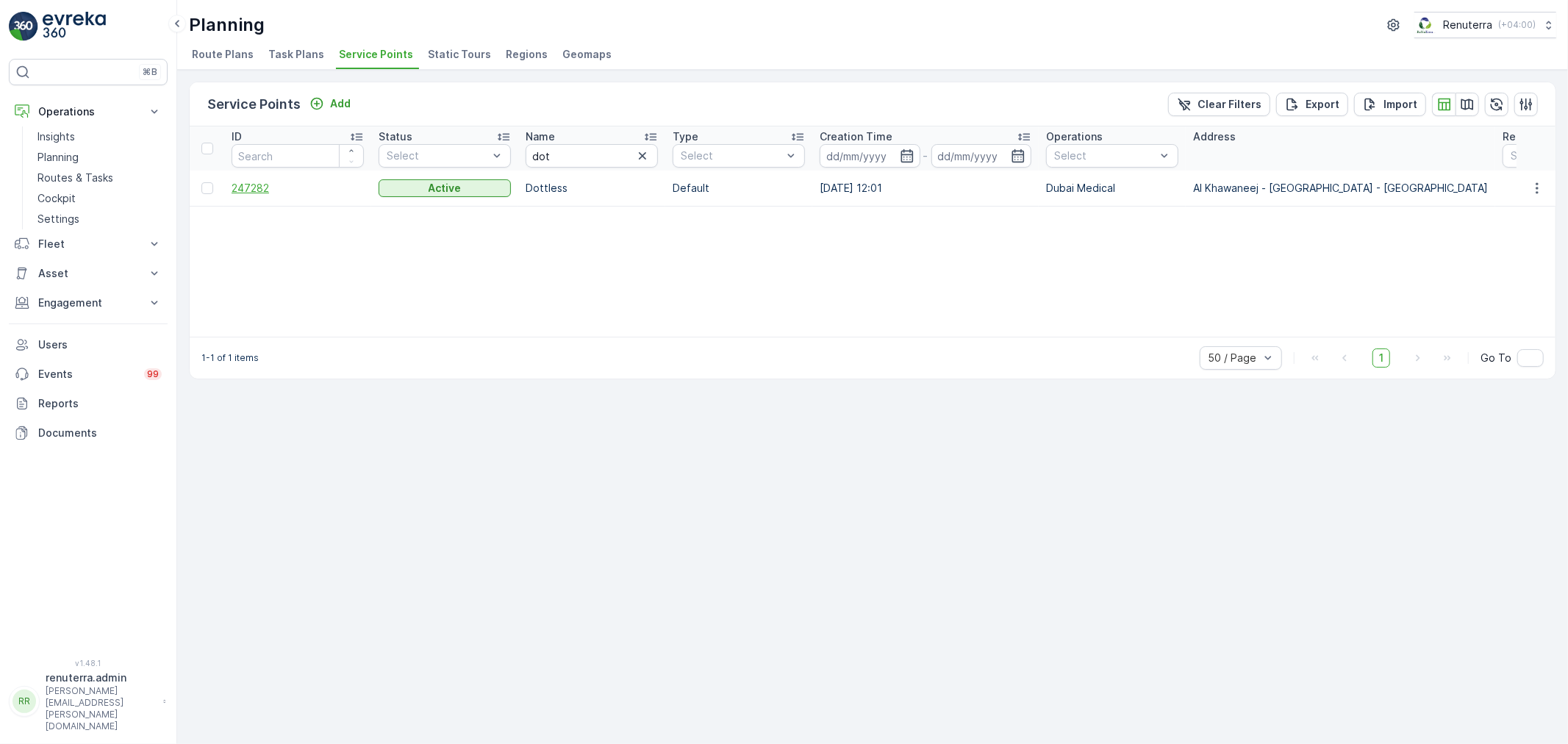
click at [247, 186] on span "247282" at bounding box center [297, 188] width 132 height 15
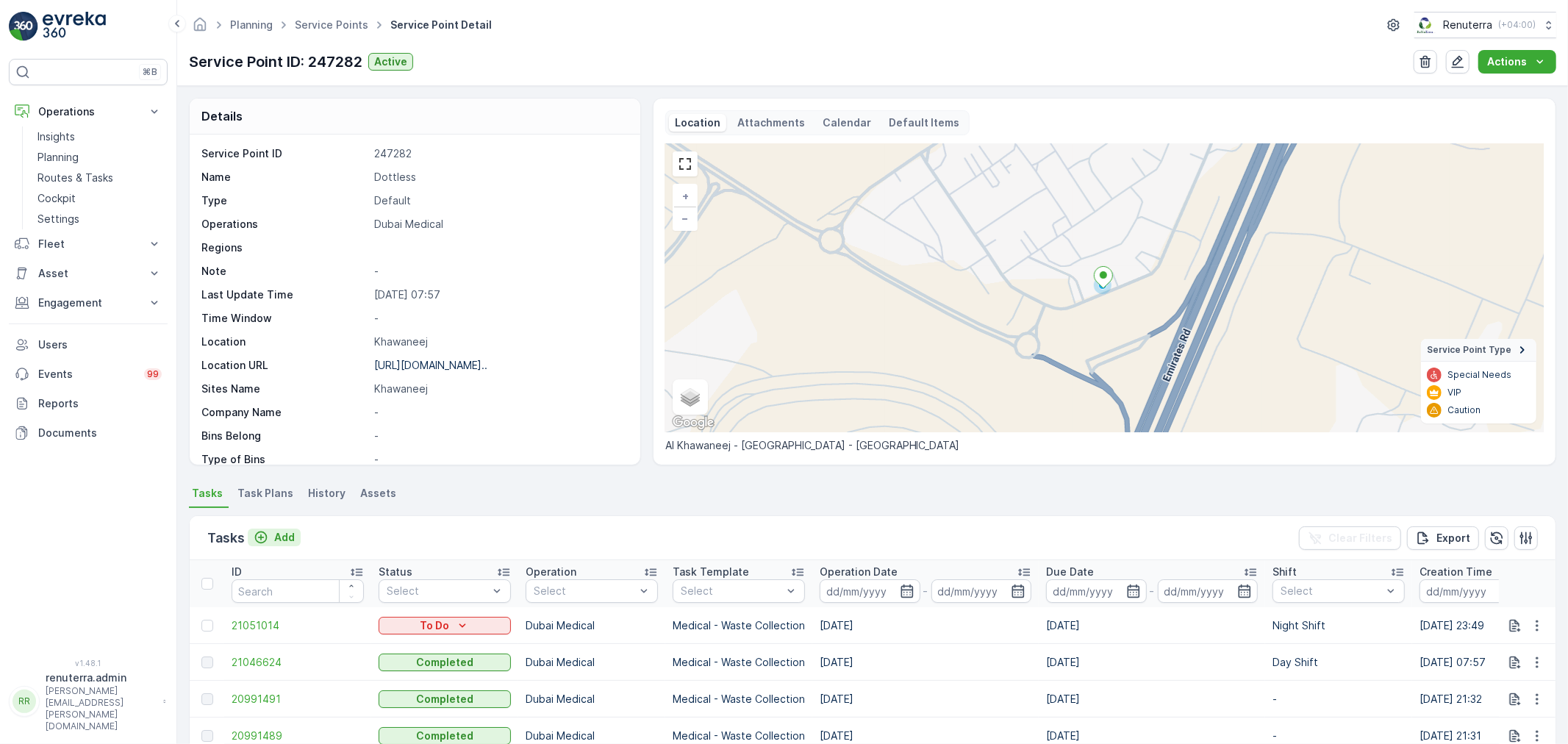
click at [285, 538] on p "Add" at bounding box center [284, 537] width 20 height 15
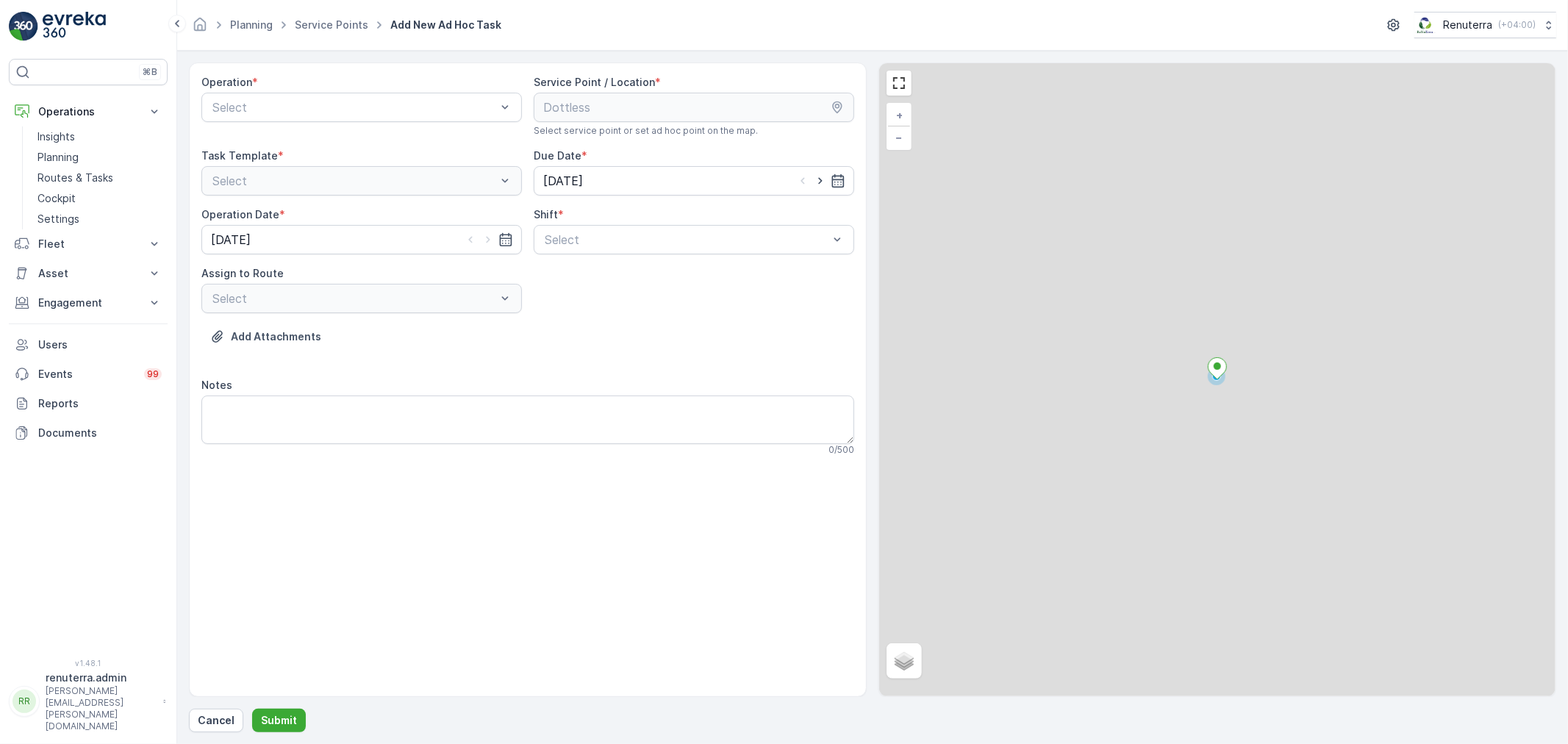
drag, startPoint x: 332, startPoint y: 111, endPoint x: 331, endPoint y: 125, distance: 14.0
click at [332, 113] on div at bounding box center [354, 107] width 287 height 13
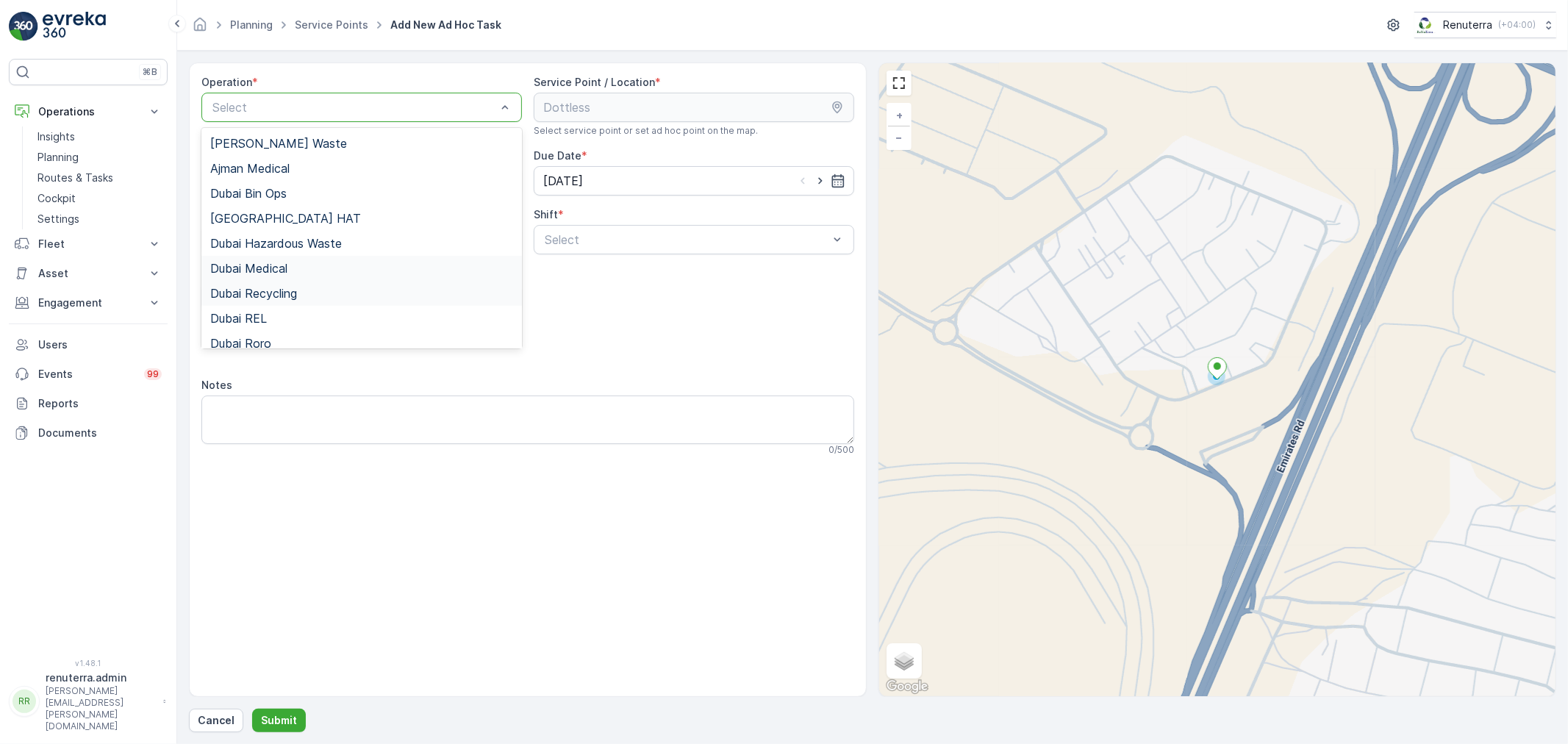
click at [276, 270] on span "Dubai Medical" at bounding box center [248, 268] width 77 height 13
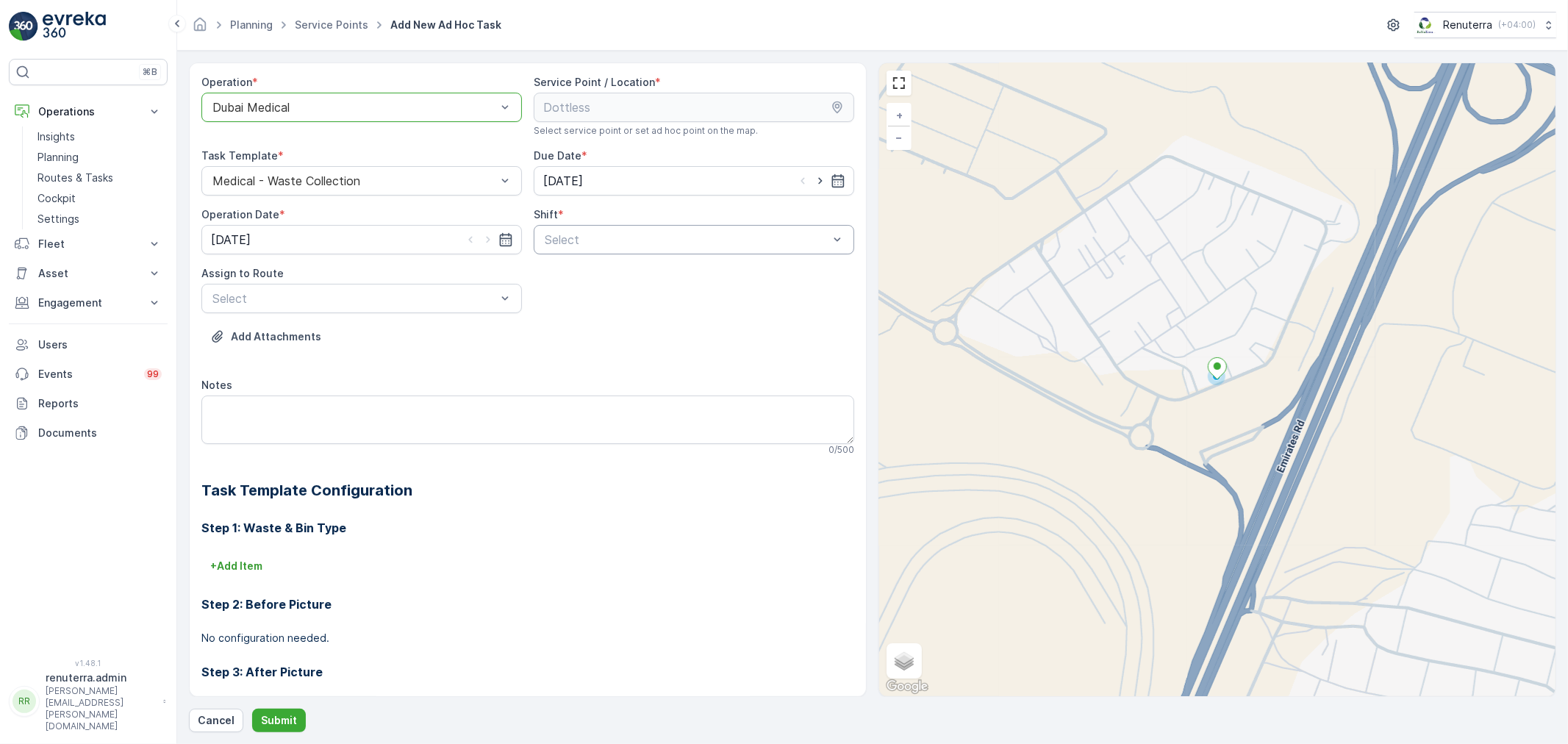
drag, startPoint x: 633, startPoint y: 237, endPoint x: 618, endPoint y: 248, distance: 18.6
click at [630, 238] on div at bounding box center [687, 239] width 287 height 13
drag, startPoint x: 562, startPoint y: 300, endPoint x: 420, endPoint y: 307, distance: 142.2
click at [559, 303] on span "Night Shift" at bounding box center [572, 300] width 59 height 13
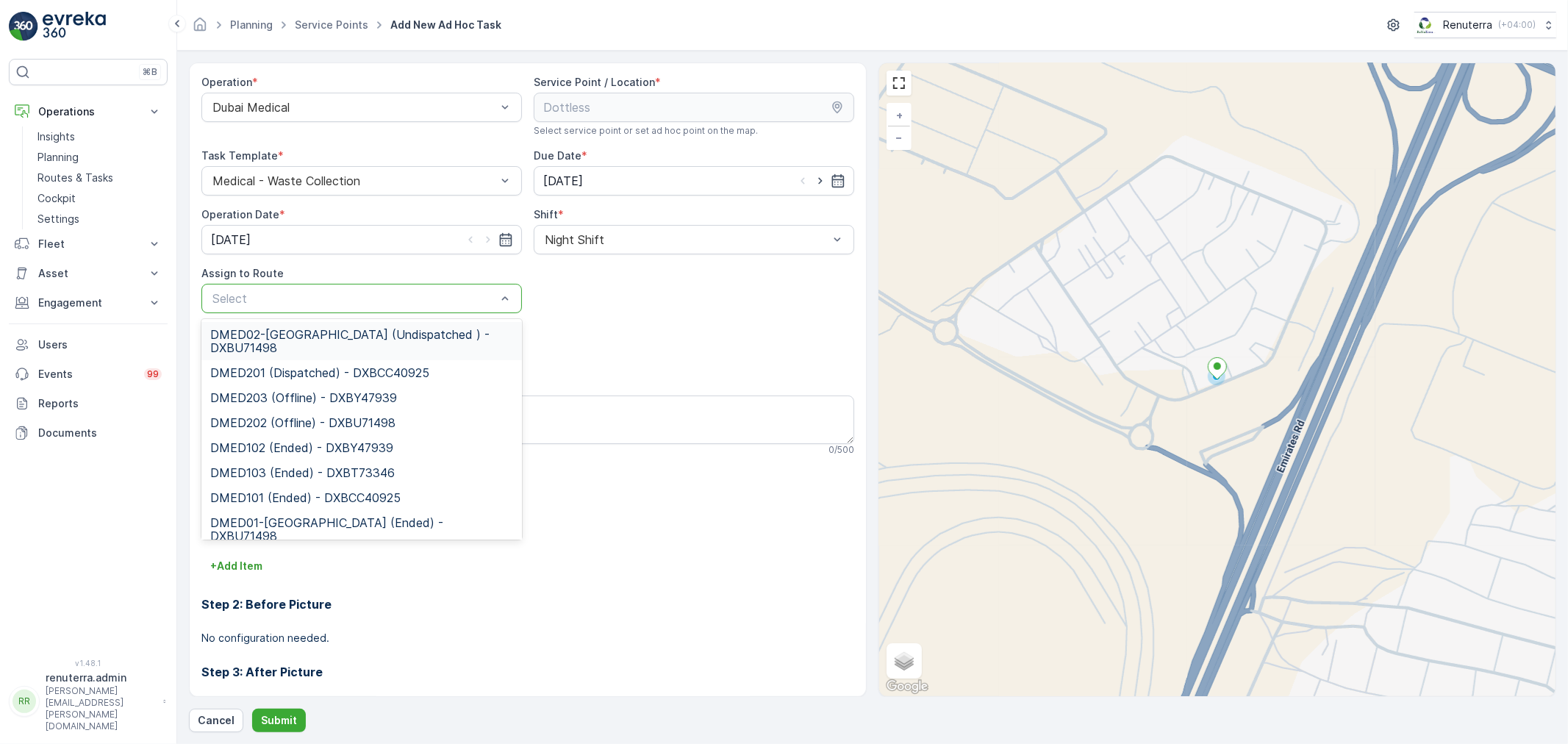
drag, startPoint x: 329, startPoint y: 335, endPoint x: 321, endPoint y: 496, distance: 161.2
click at [331, 336] on span "DMED02-[GEOGRAPHIC_DATA] (Undispatched ) - DXBU71498" at bounding box center [361, 341] width 303 height 26
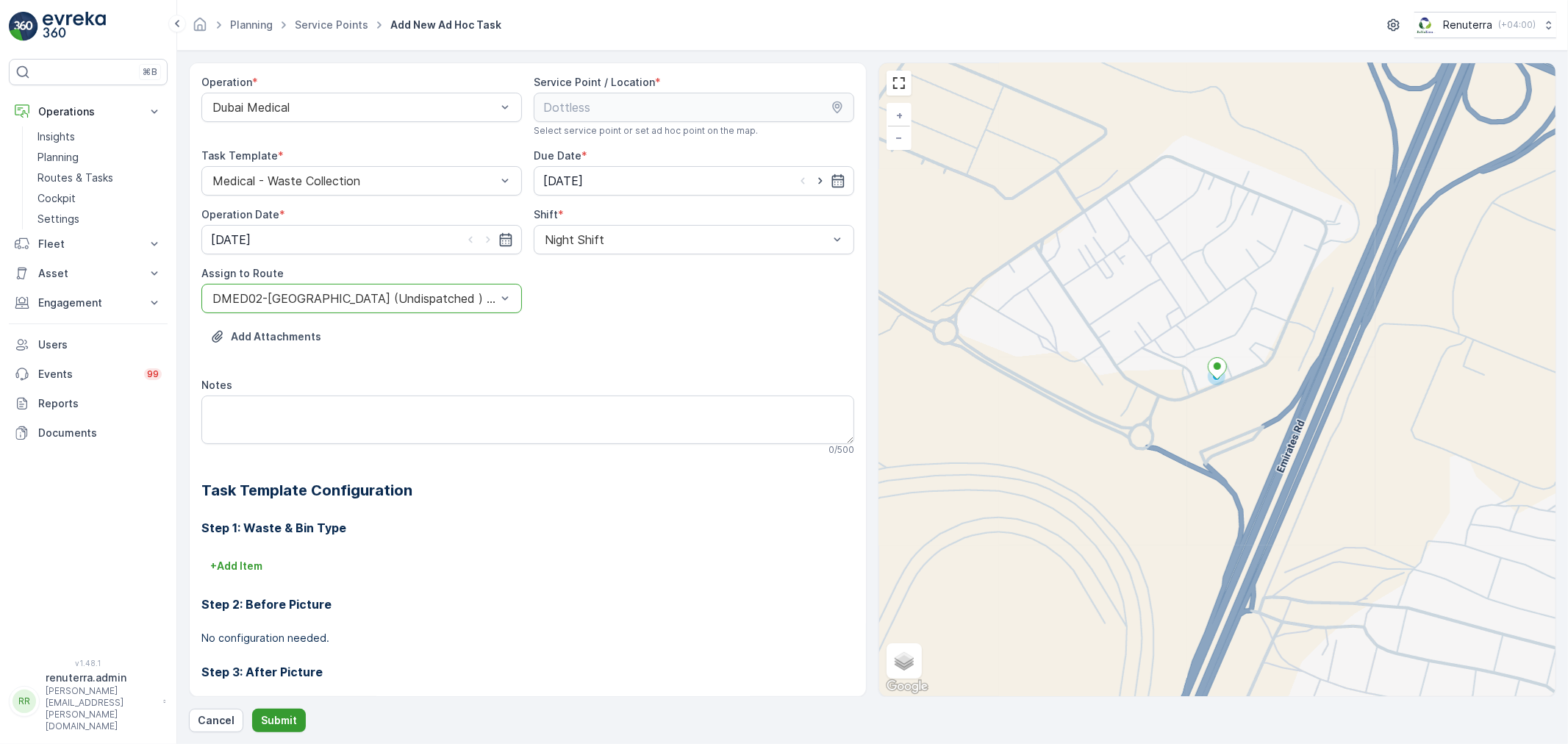
click at [287, 713] on p "Submit" at bounding box center [279, 720] width 36 height 15
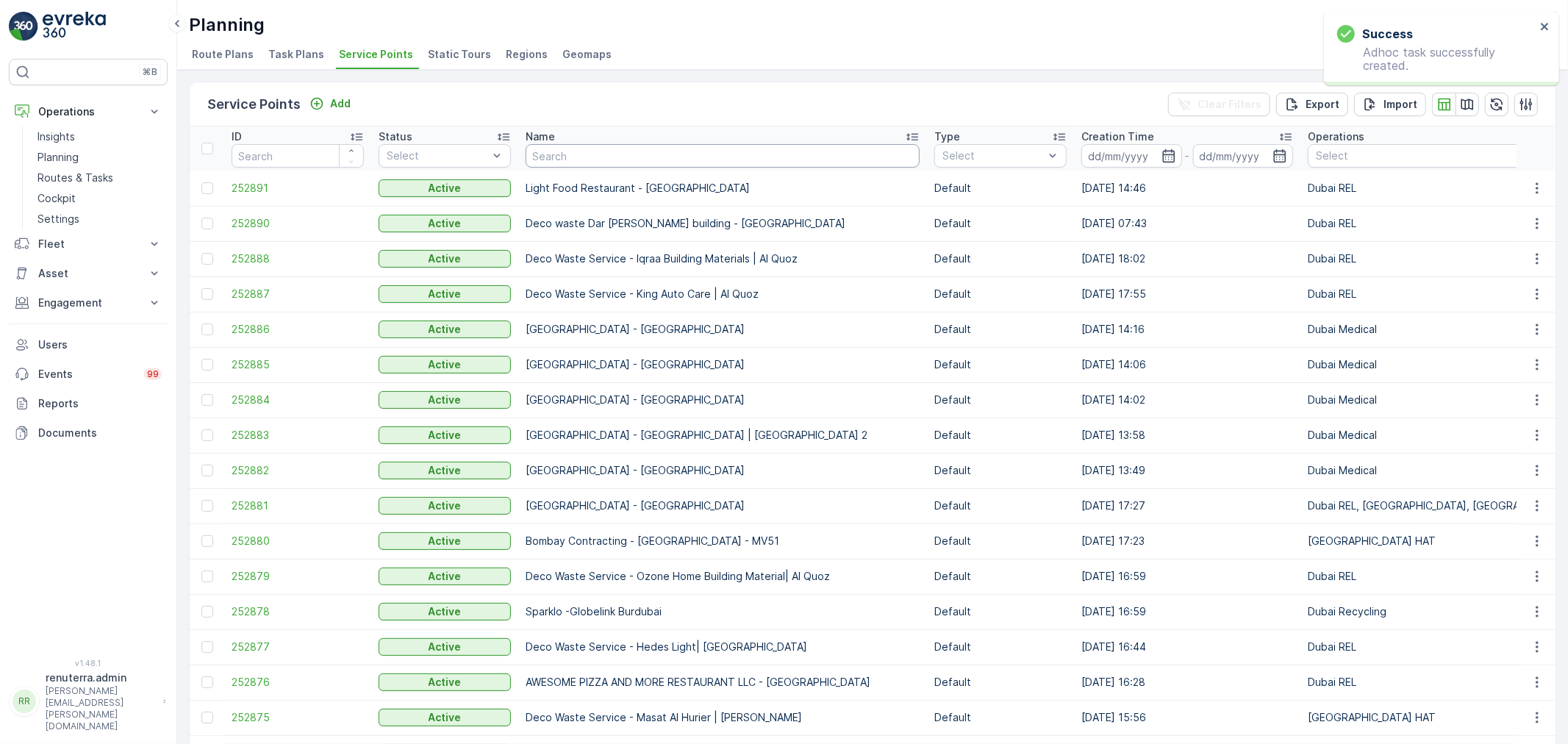
click at [592, 151] on input "text" at bounding box center [722, 156] width 394 height 23
type input "salam"
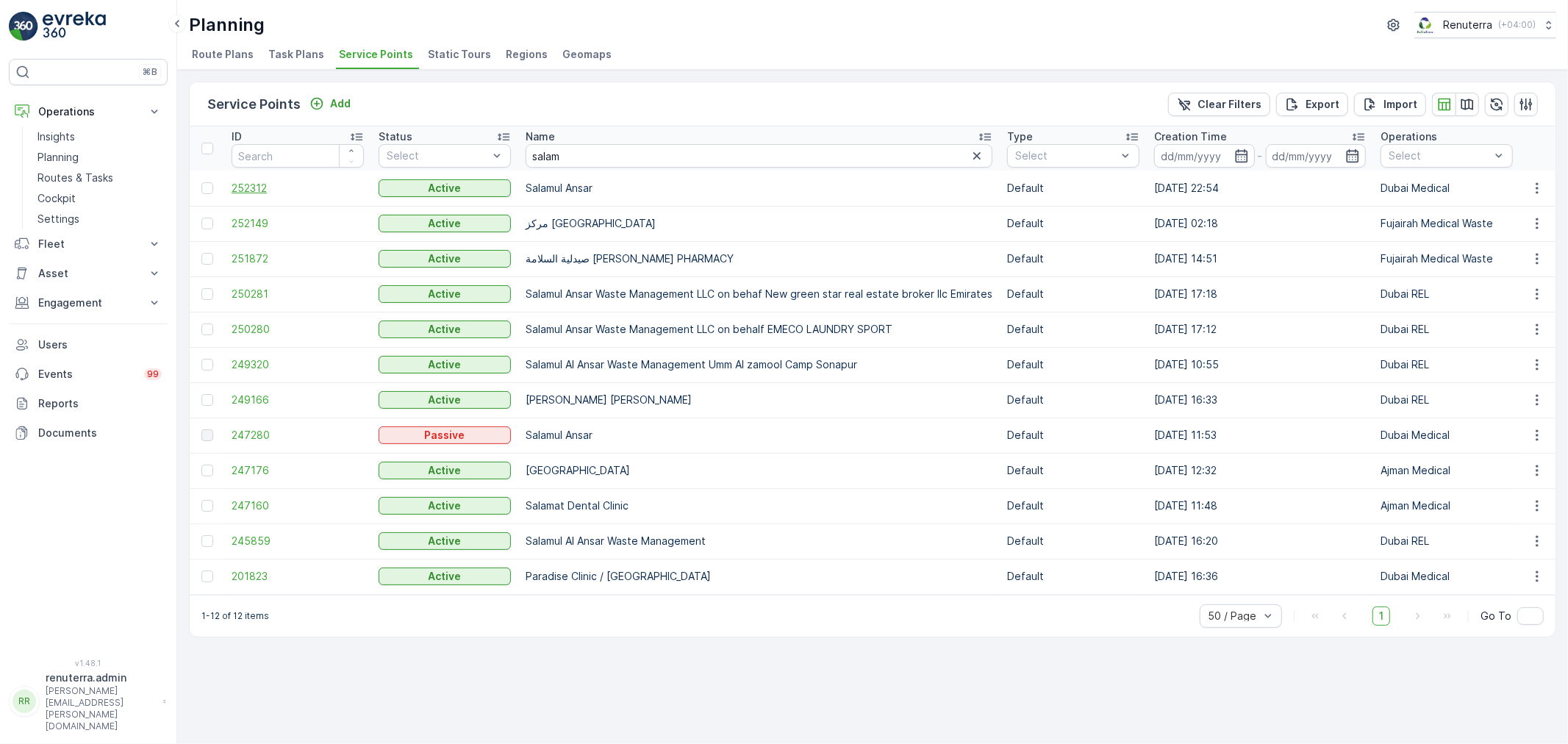
click at [251, 184] on span "252312" at bounding box center [297, 188] width 132 height 15
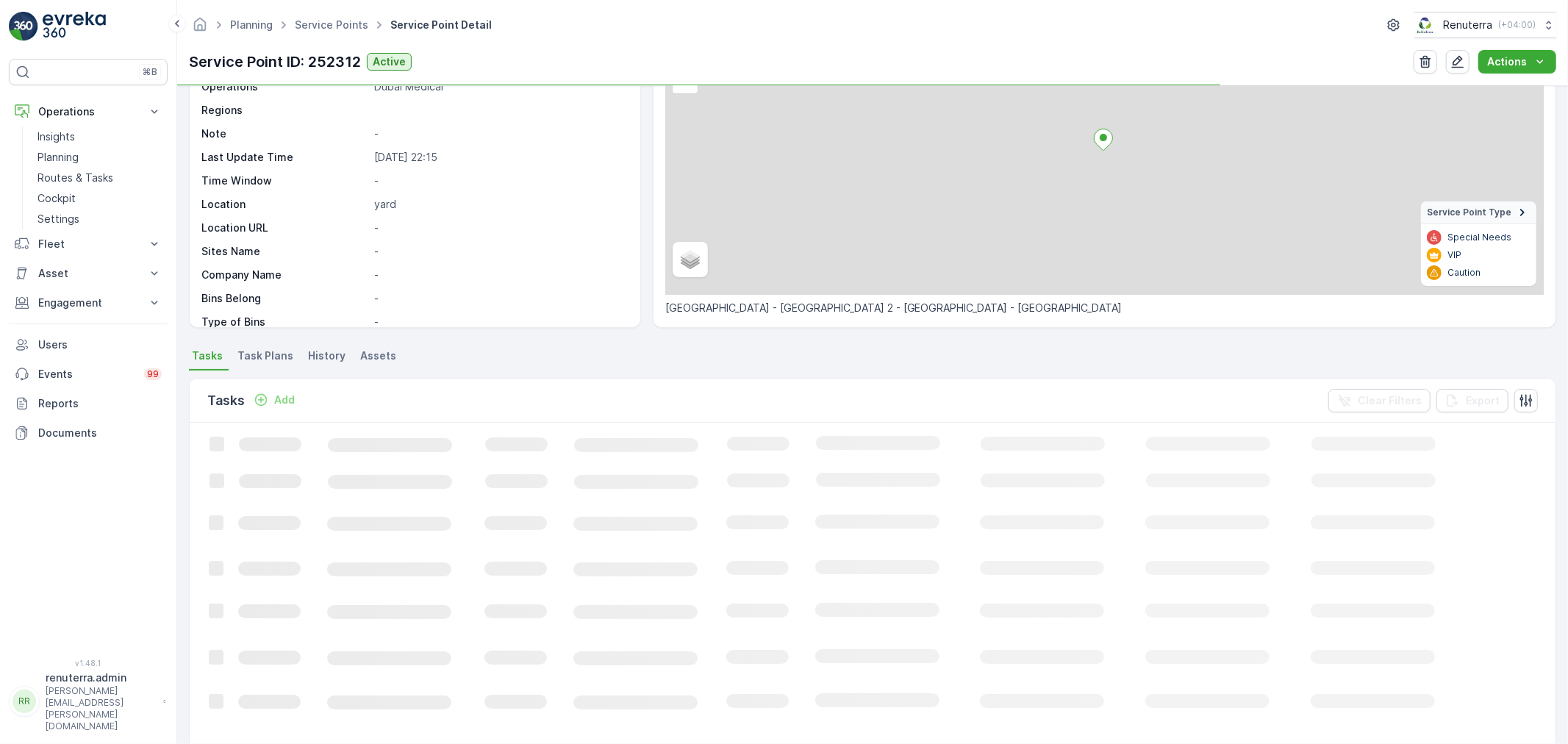
scroll to position [163, 0]
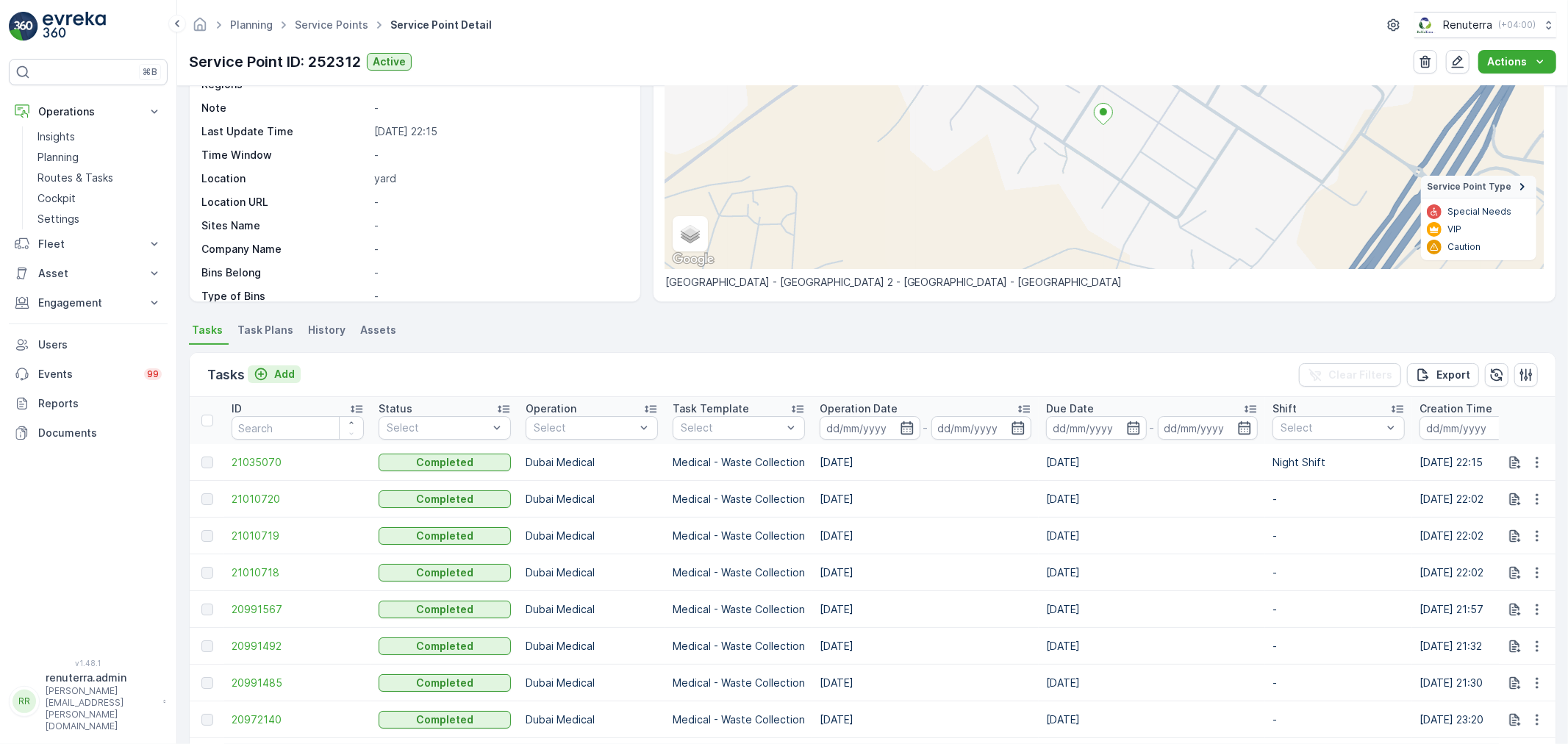
click at [293, 377] on p "Add" at bounding box center [284, 374] width 20 height 15
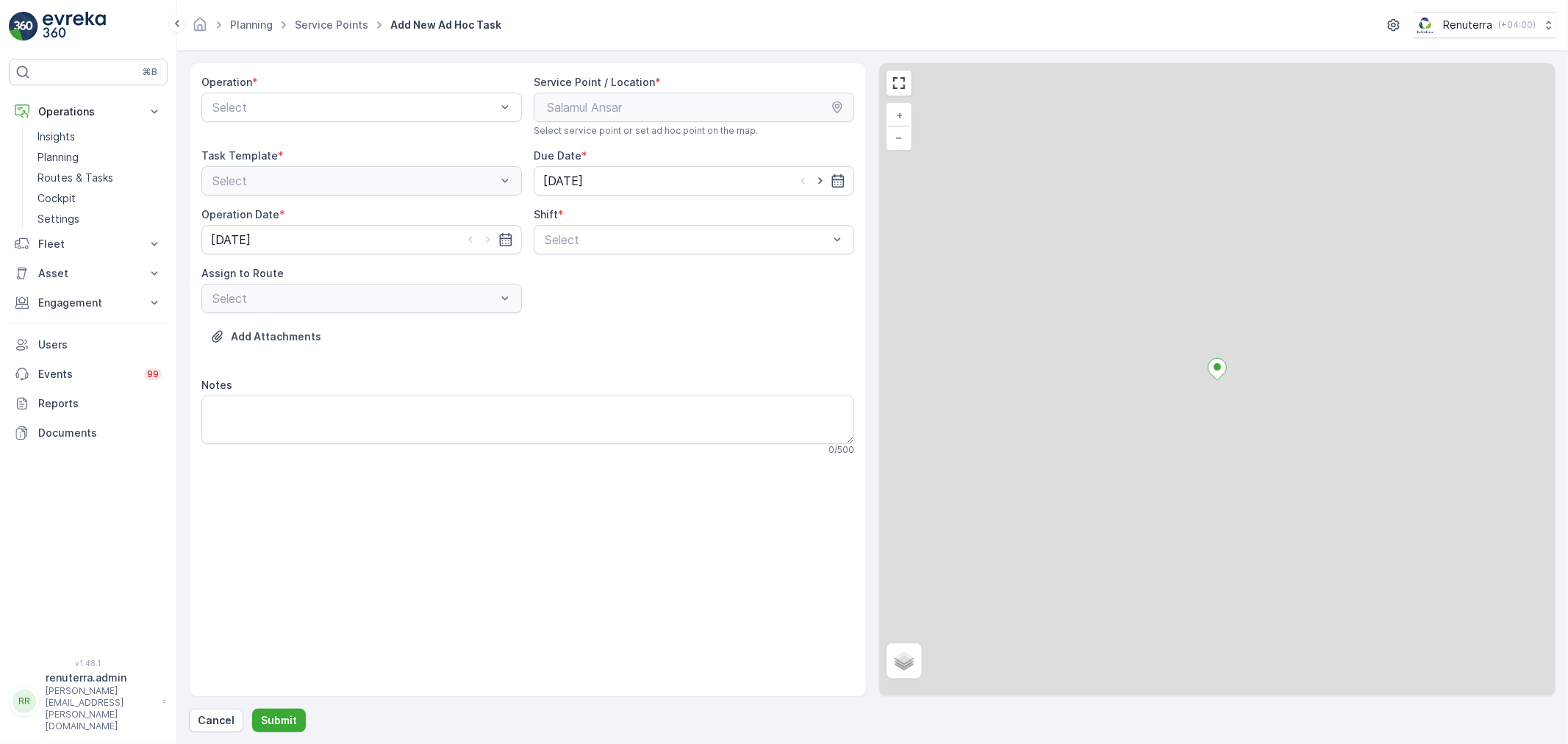
drag, startPoint x: 368, startPoint y: 104, endPoint x: 347, endPoint y: 125, distance: 29.7
click at [362, 112] on div at bounding box center [354, 107] width 287 height 13
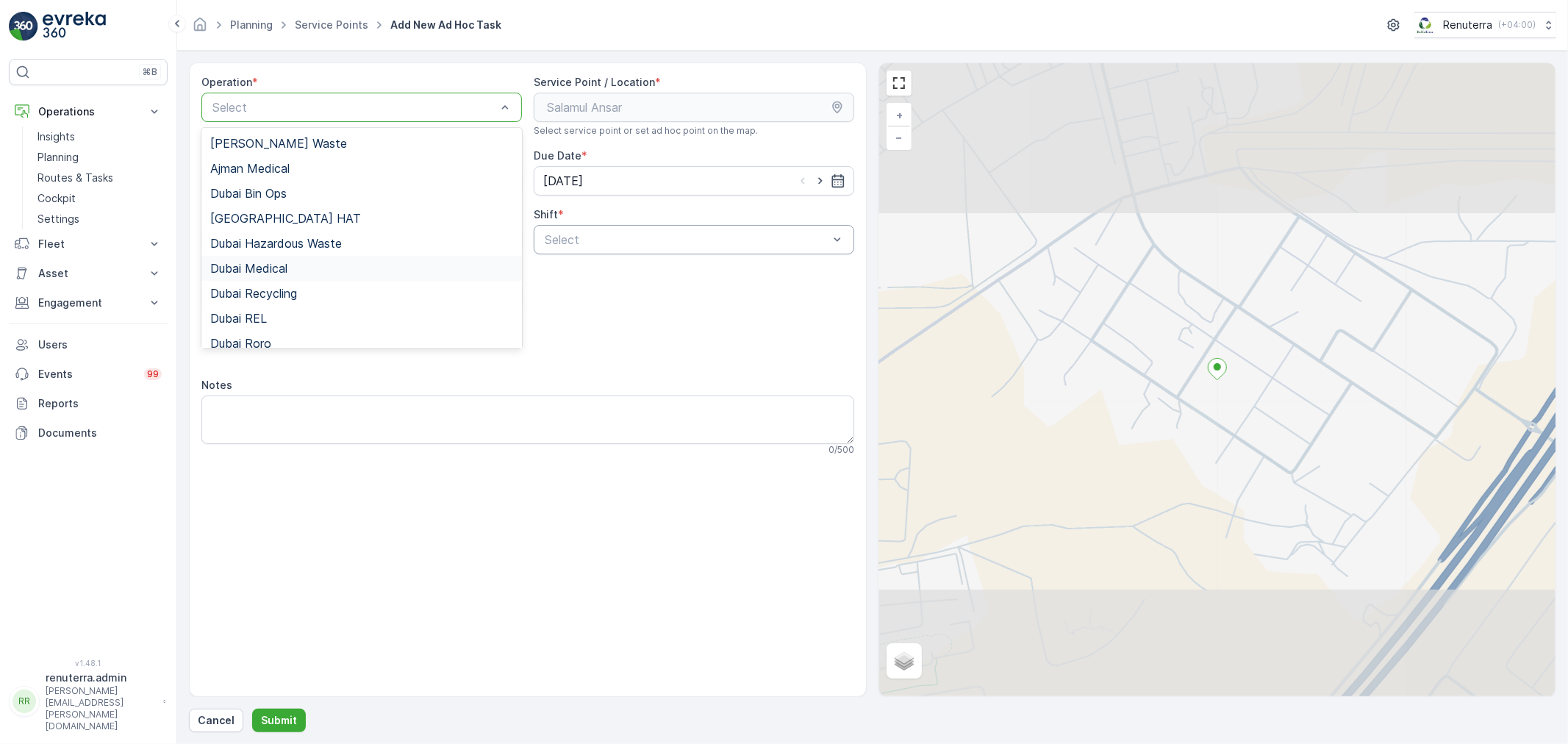
drag, startPoint x: 289, startPoint y: 265, endPoint x: 559, endPoint y: 251, distance: 270.4
click at [292, 263] on div "Dubai Medical" at bounding box center [361, 268] width 303 height 13
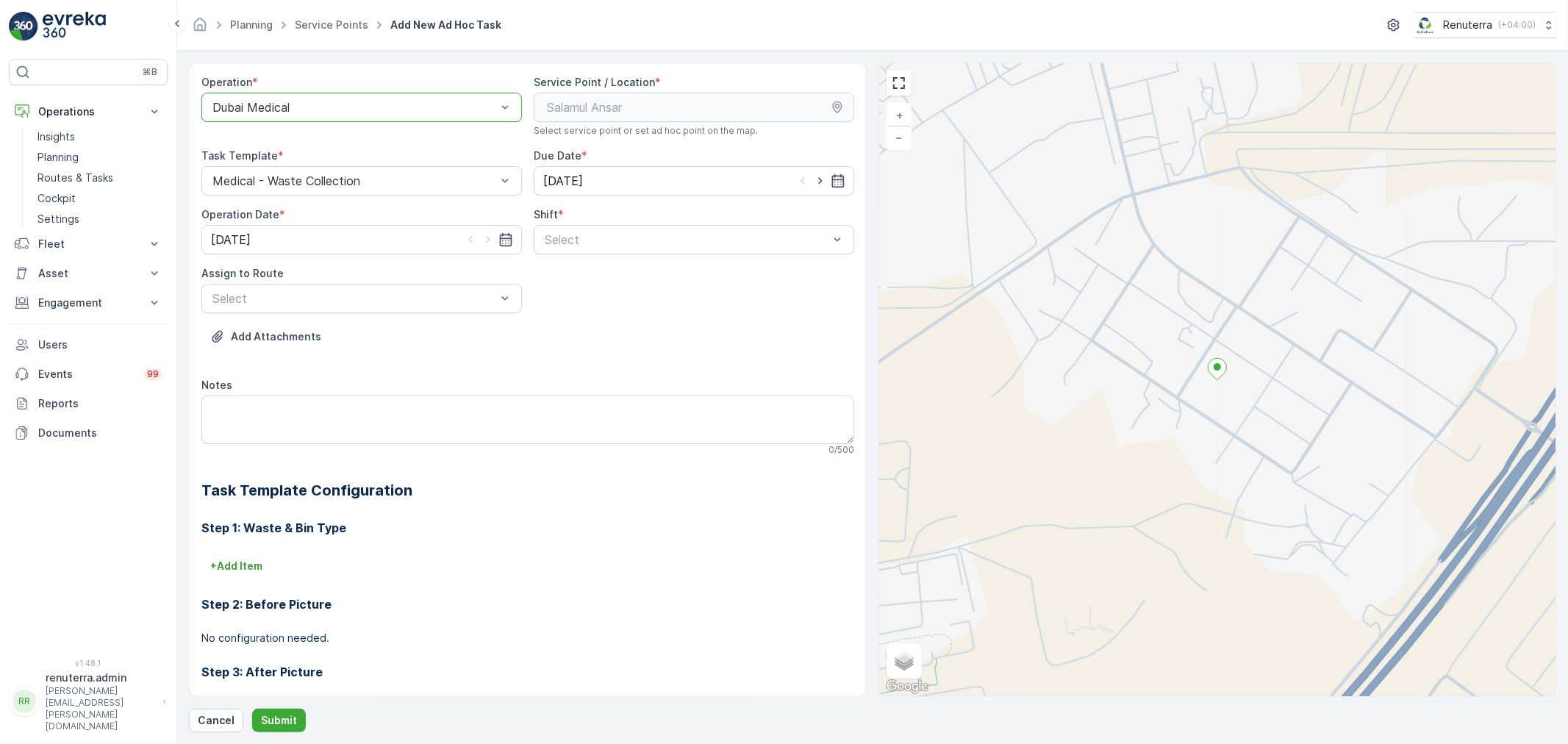
drag, startPoint x: 617, startPoint y: 243, endPoint x: 601, endPoint y: 258, distance: 21.9
click at [609, 250] on div "Select" at bounding box center [694, 240] width 321 height 30
drag, startPoint x: 714, startPoint y: 206, endPoint x: 633, endPoint y: 245, distance: 89.9
click at [632, 245] on div at bounding box center [687, 239] width 287 height 13
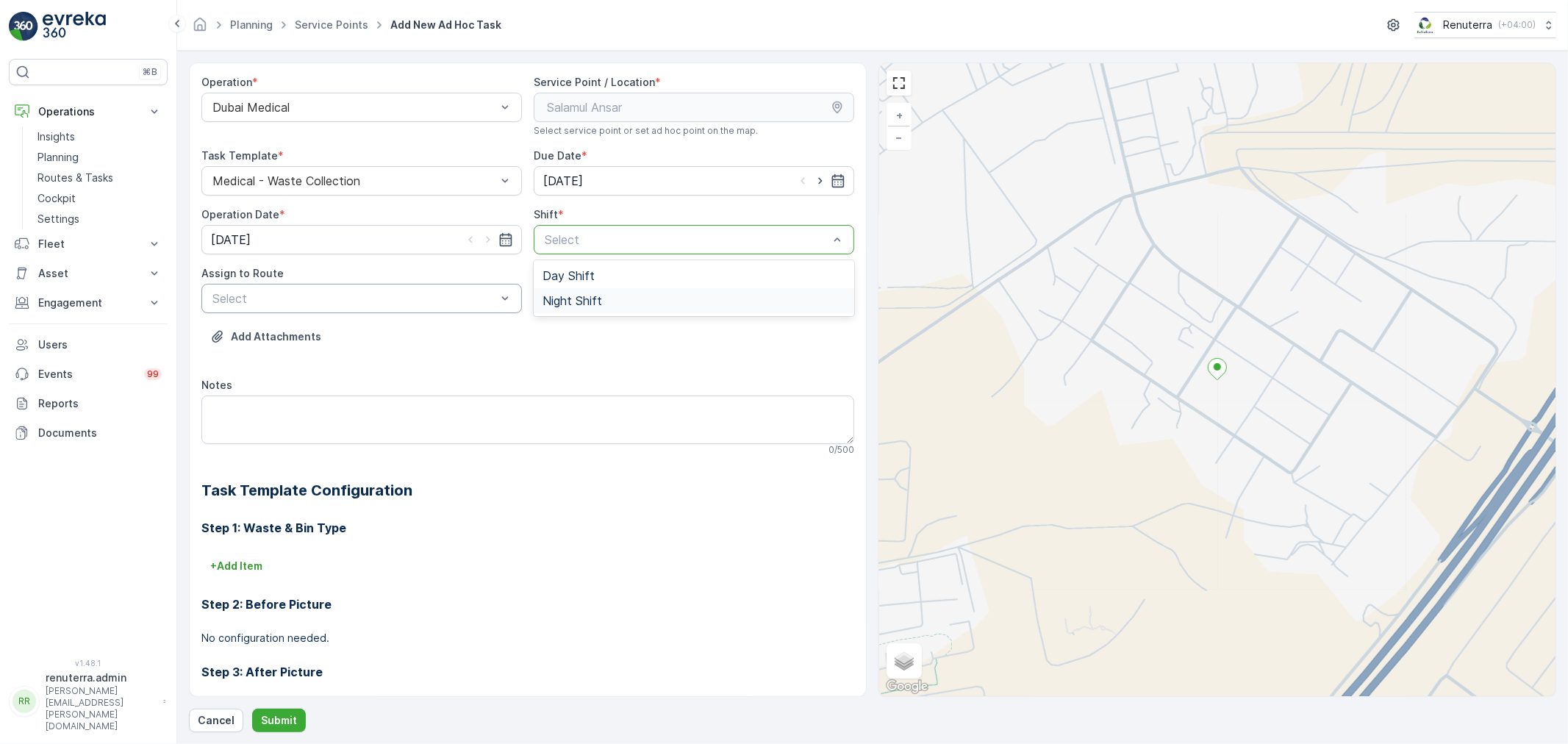
drag, startPoint x: 613, startPoint y: 306, endPoint x: 505, endPoint y: 311, distance: 108.1
click at [606, 305] on div "Night Shift" at bounding box center [694, 300] width 303 height 13
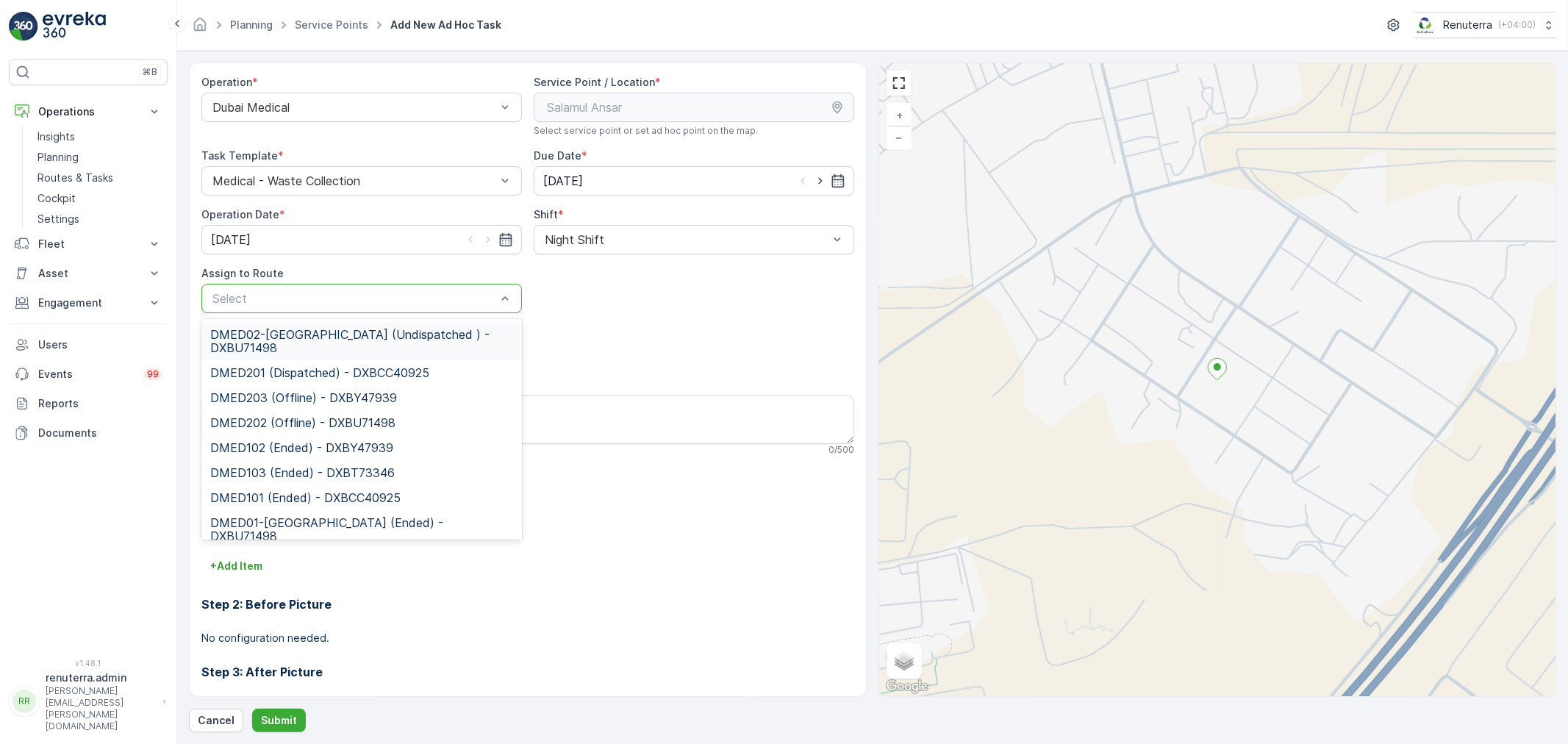
click at [406, 303] on div at bounding box center [354, 298] width 287 height 13
type input "02"
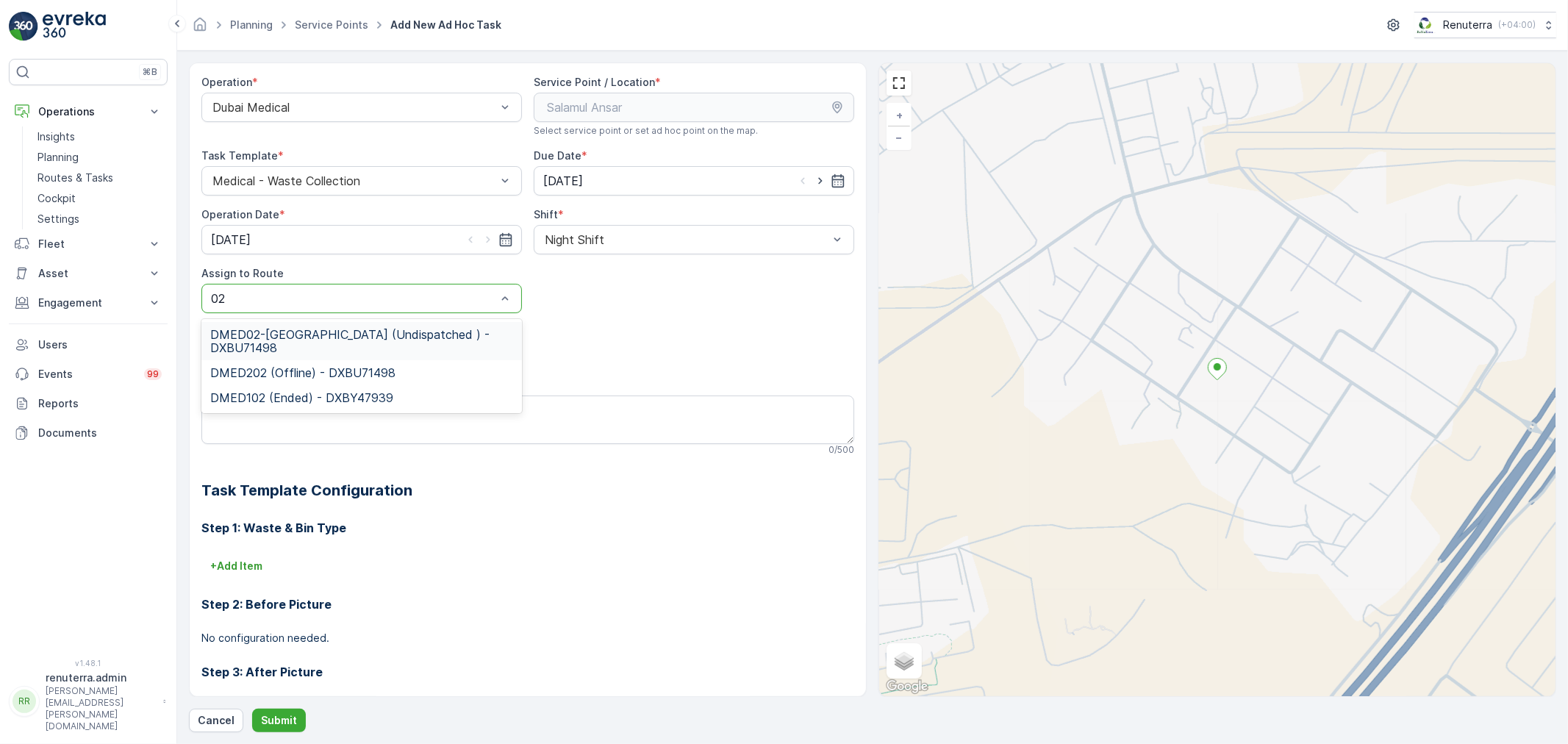
click at [272, 331] on span "DMED02-[GEOGRAPHIC_DATA] (Undispatched ) - DXBU71498" at bounding box center [361, 341] width 303 height 26
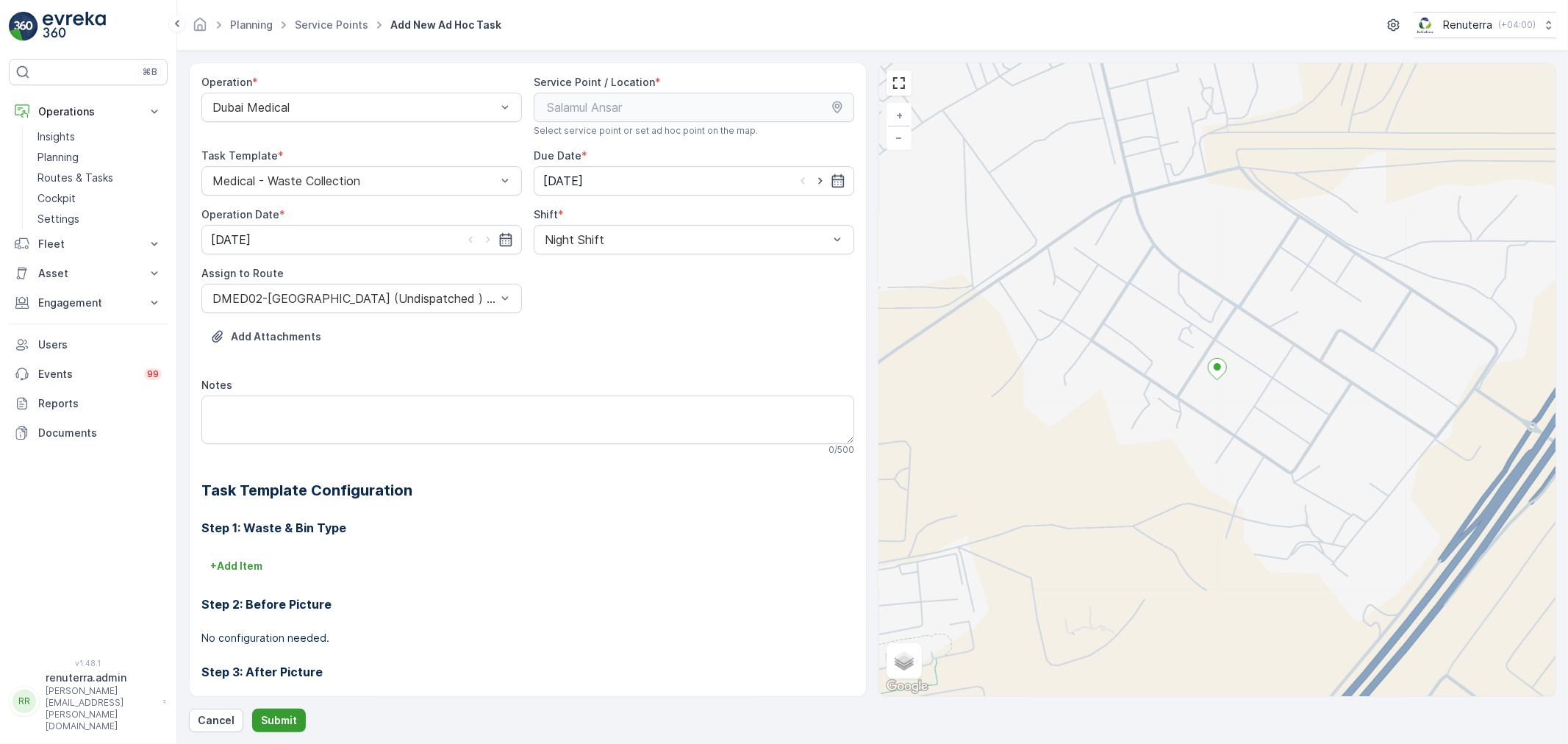
click at [289, 722] on p "Submit" at bounding box center [279, 720] width 36 height 15
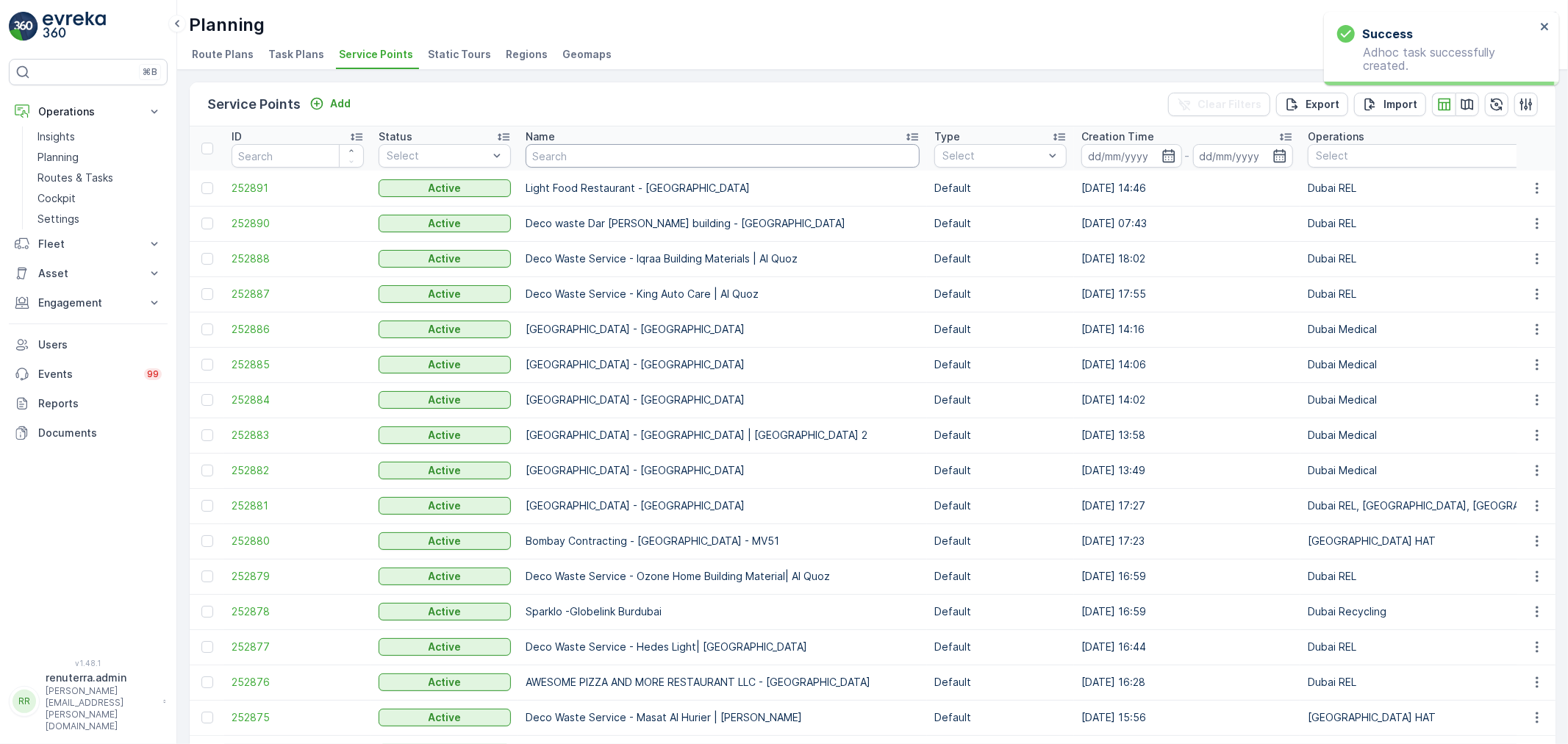
click at [549, 152] on input "text" at bounding box center [722, 156] width 394 height 23
type input "salam"
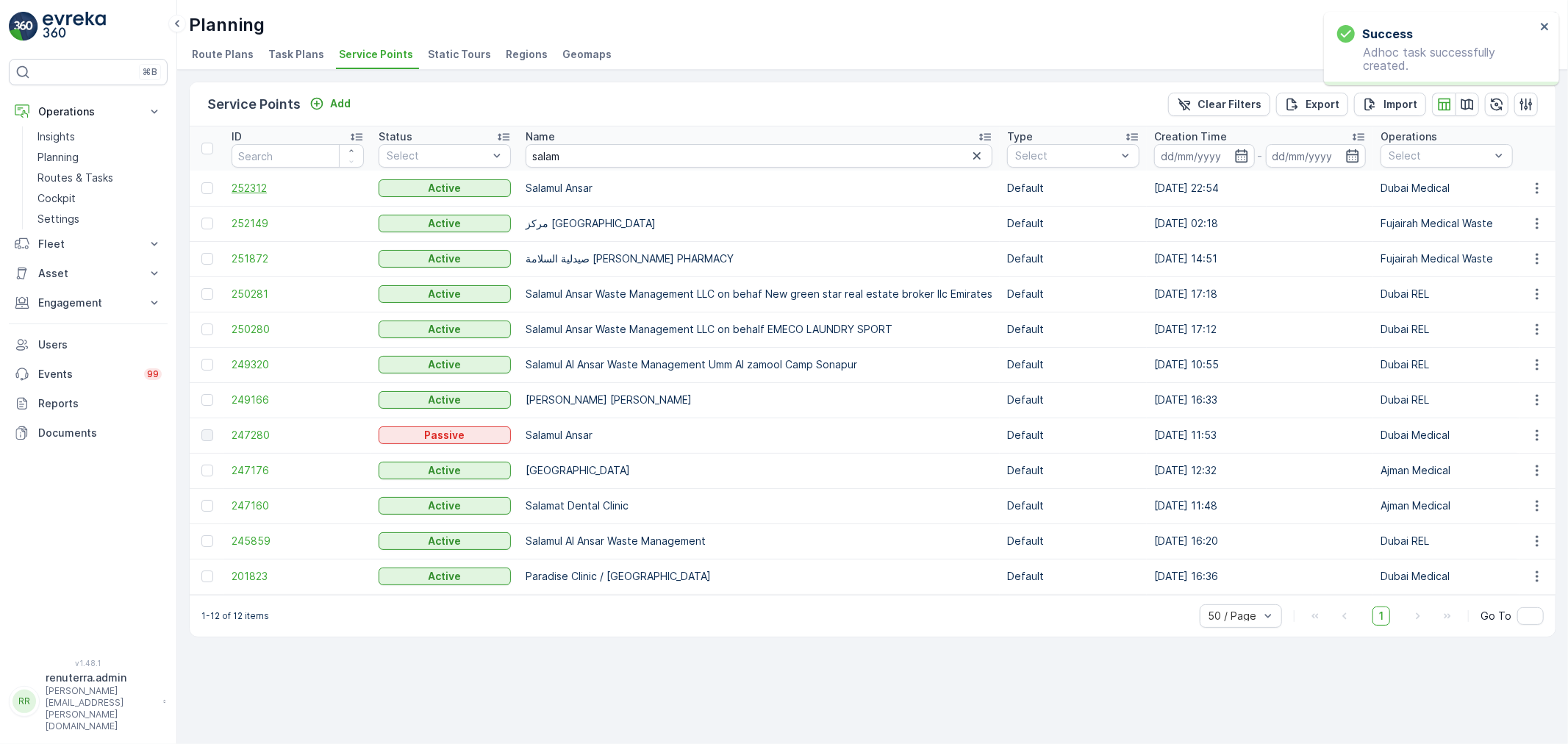
drag, startPoint x: 233, startPoint y: 195, endPoint x: 244, endPoint y: 185, distance: 14.9
click at [232, 192] on td "252312" at bounding box center [297, 188] width 147 height 35
click at [244, 185] on span "252312" at bounding box center [297, 188] width 132 height 15
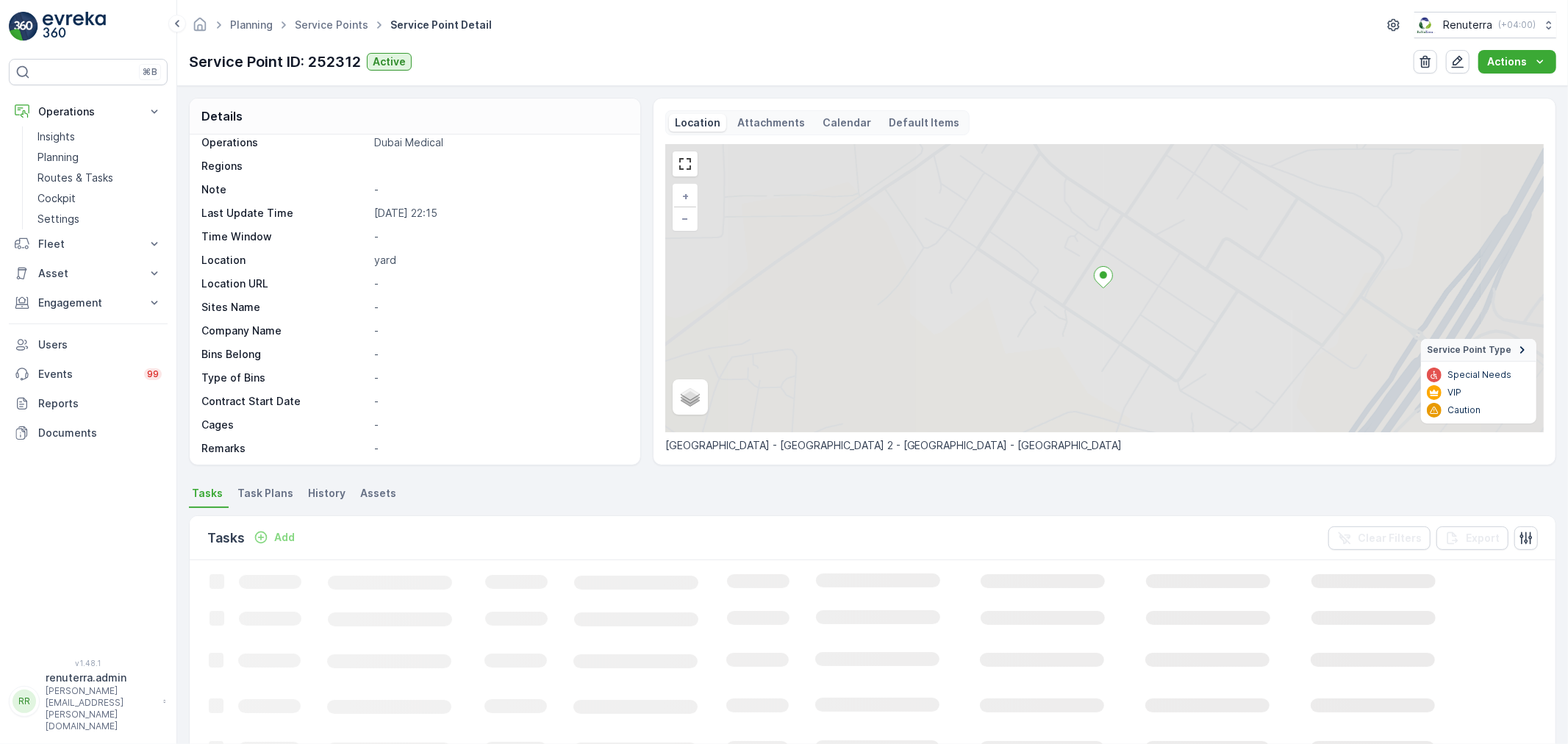
scroll to position [82, 0]
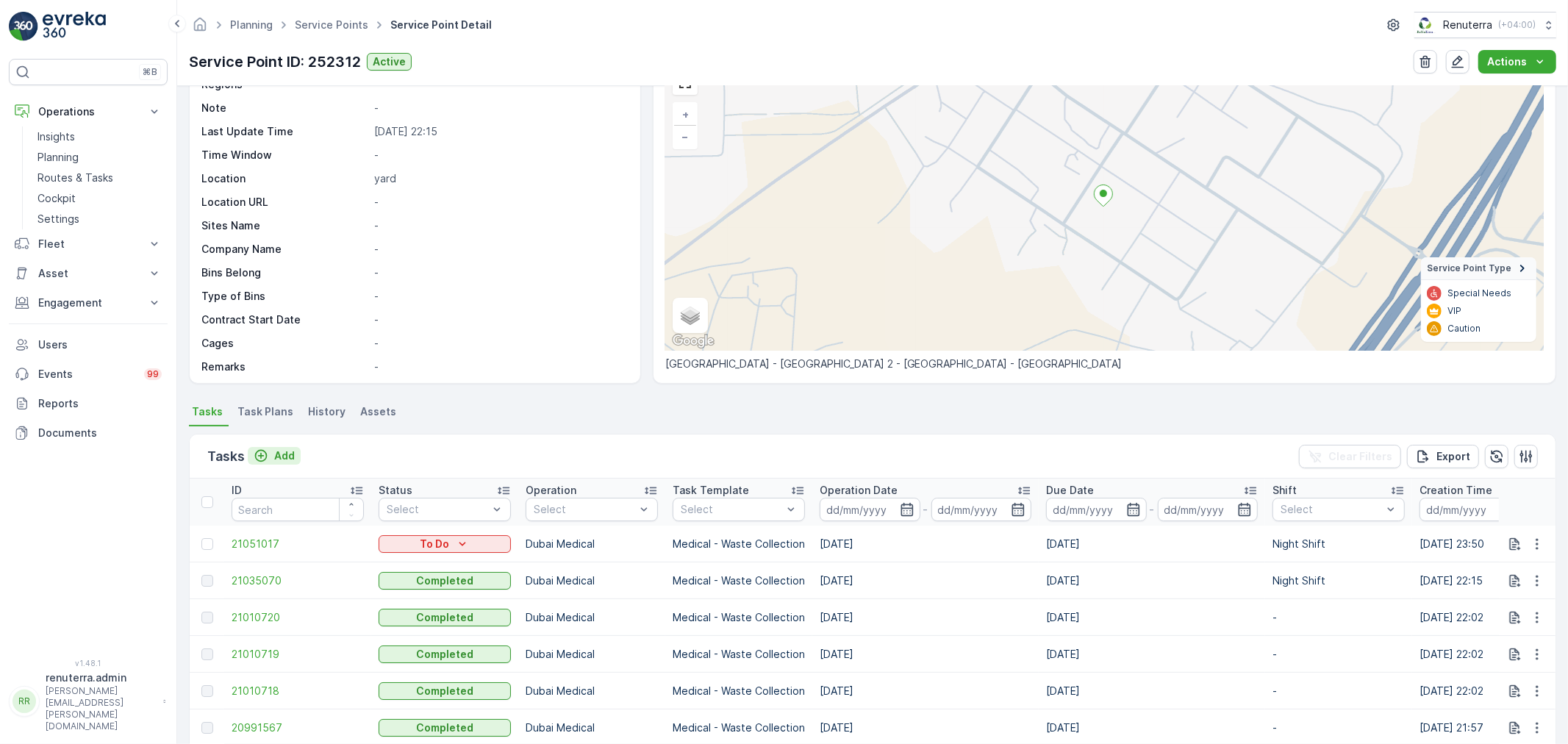
click at [289, 454] on p "Add" at bounding box center [284, 455] width 20 height 15
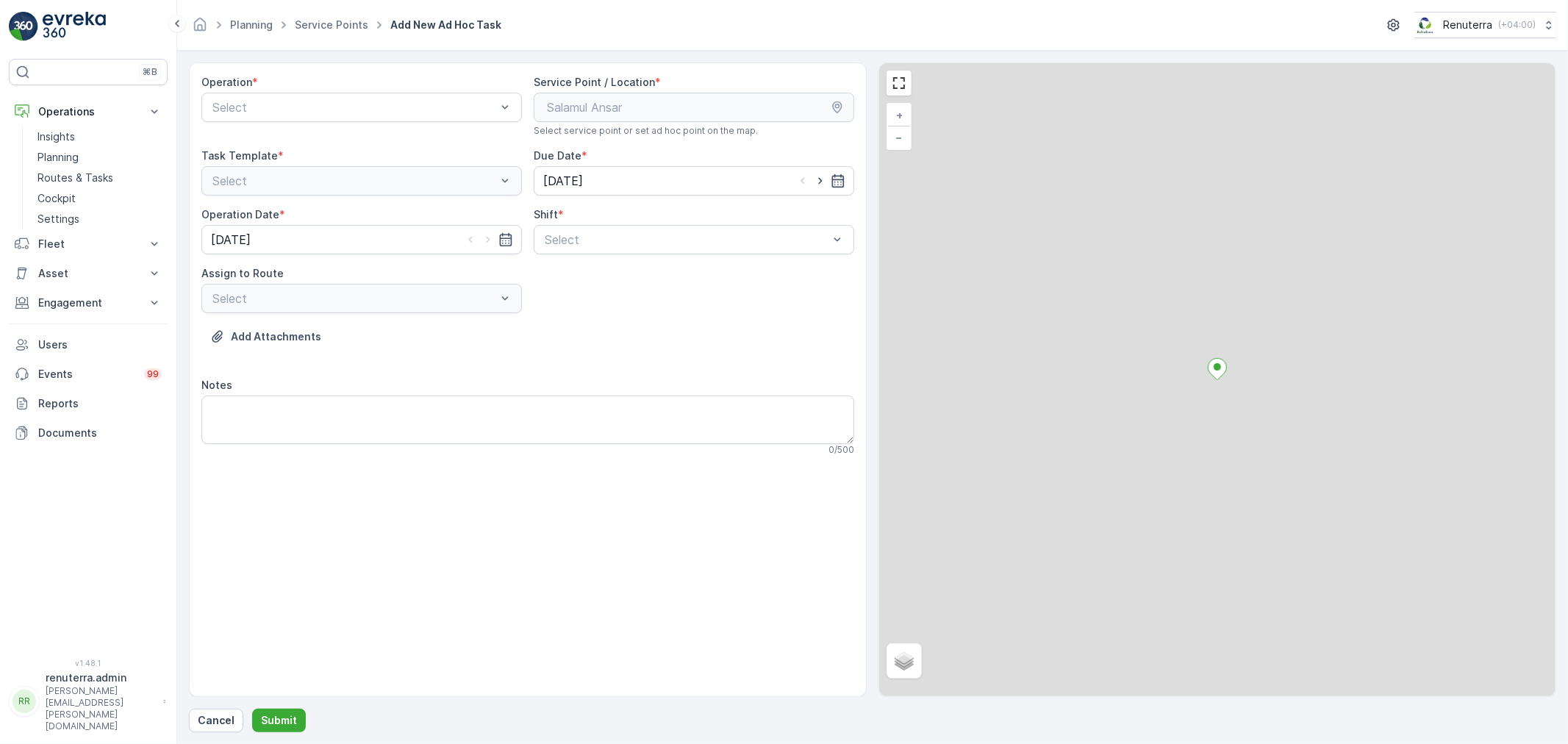
drag, startPoint x: 282, startPoint y: 108, endPoint x: 284, endPoint y: 125, distance: 17.1
click at [283, 111] on div at bounding box center [354, 107] width 287 height 13
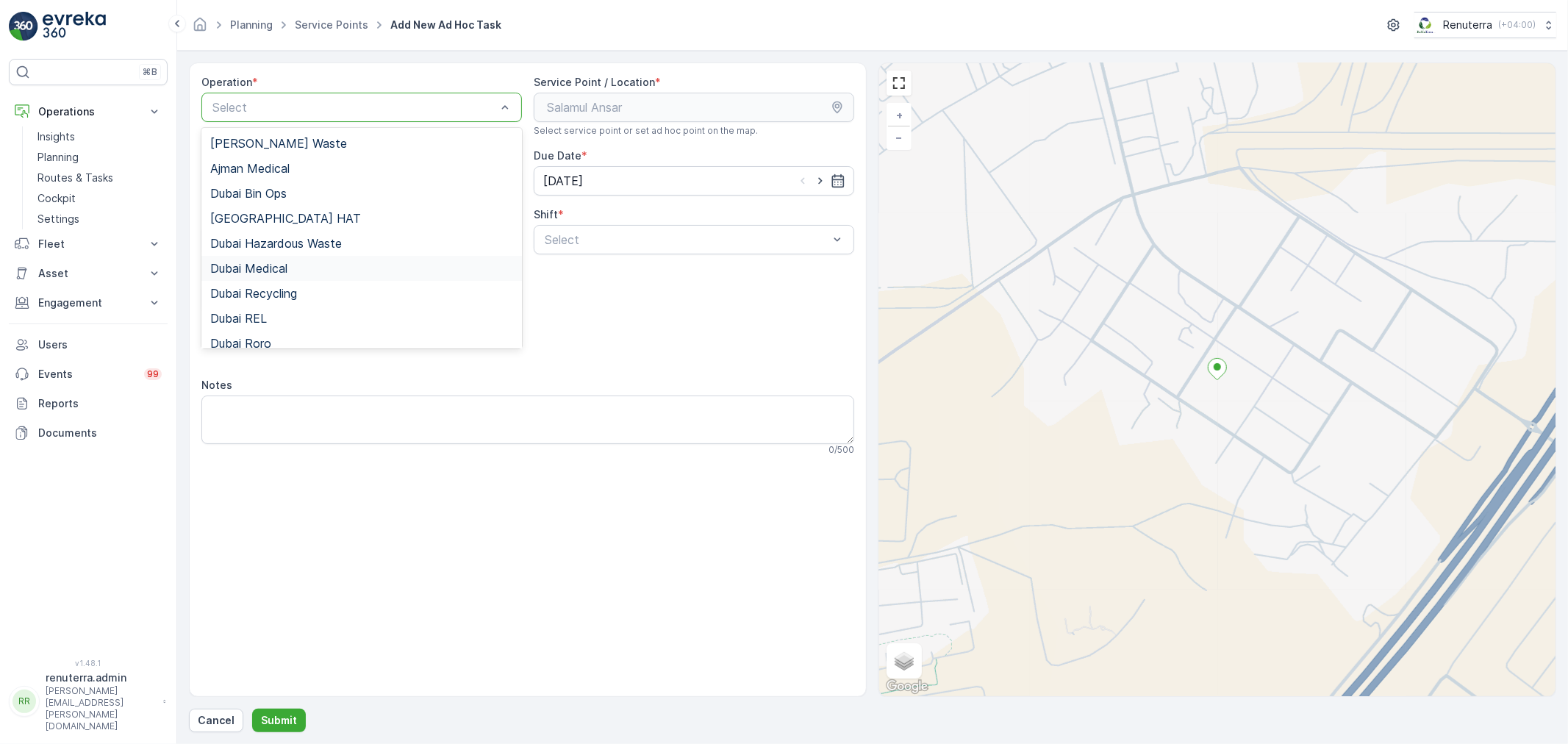
drag, startPoint x: 273, startPoint y: 265, endPoint x: 419, endPoint y: 258, distance: 146.2
click at [276, 265] on span "Dubai Medical" at bounding box center [248, 268] width 77 height 13
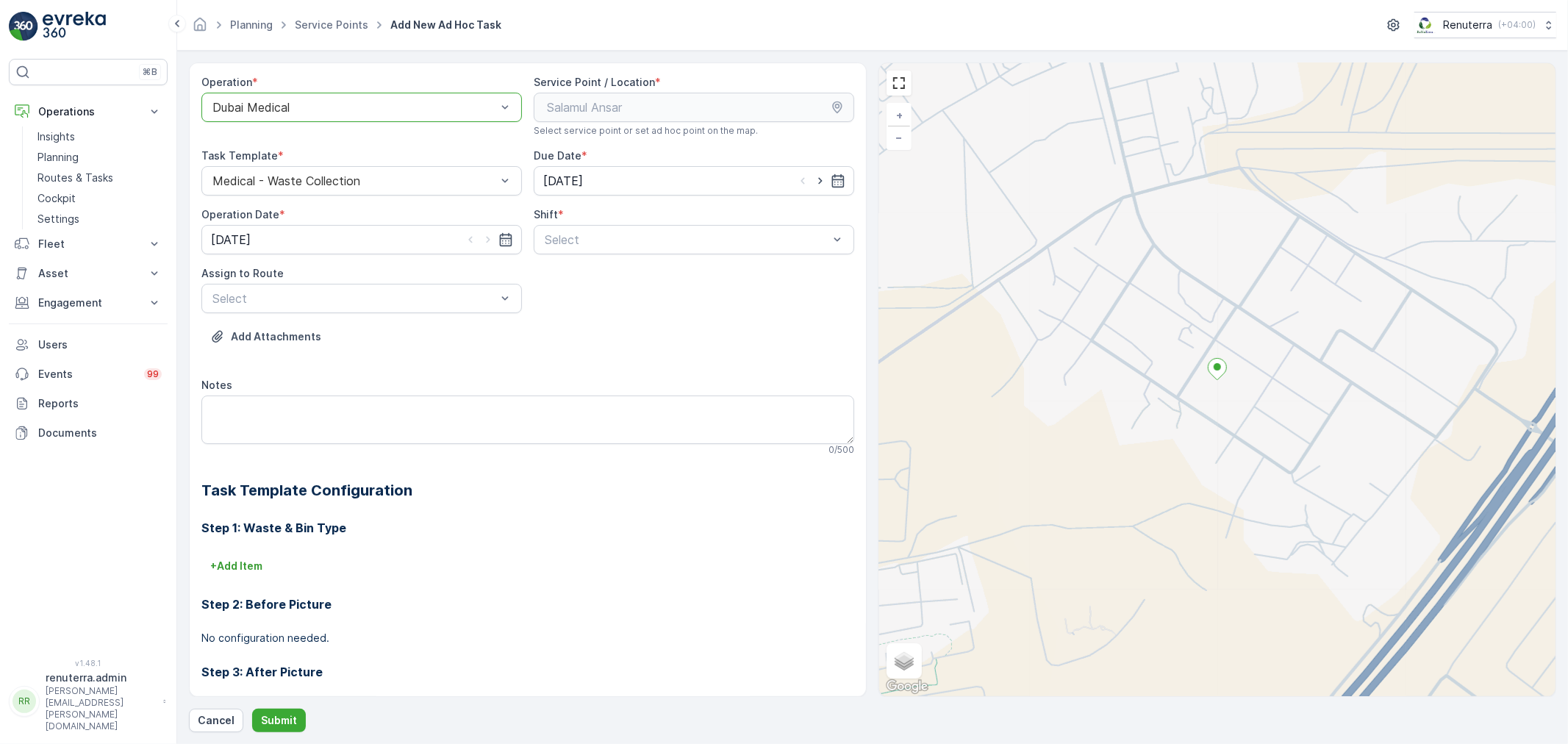
click at [583, 254] on div "Select" at bounding box center [694, 240] width 321 height 30
drag, startPoint x: 585, startPoint y: 248, endPoint x: 392, endPoint y: 301, distance: 200.1
click at [552, 297] on span "Night Shift" at bounding box center [572, 300] width 59 height 13
click at [325, 307] on div "Select" at bounding box center [354, 298] width 287 height 18
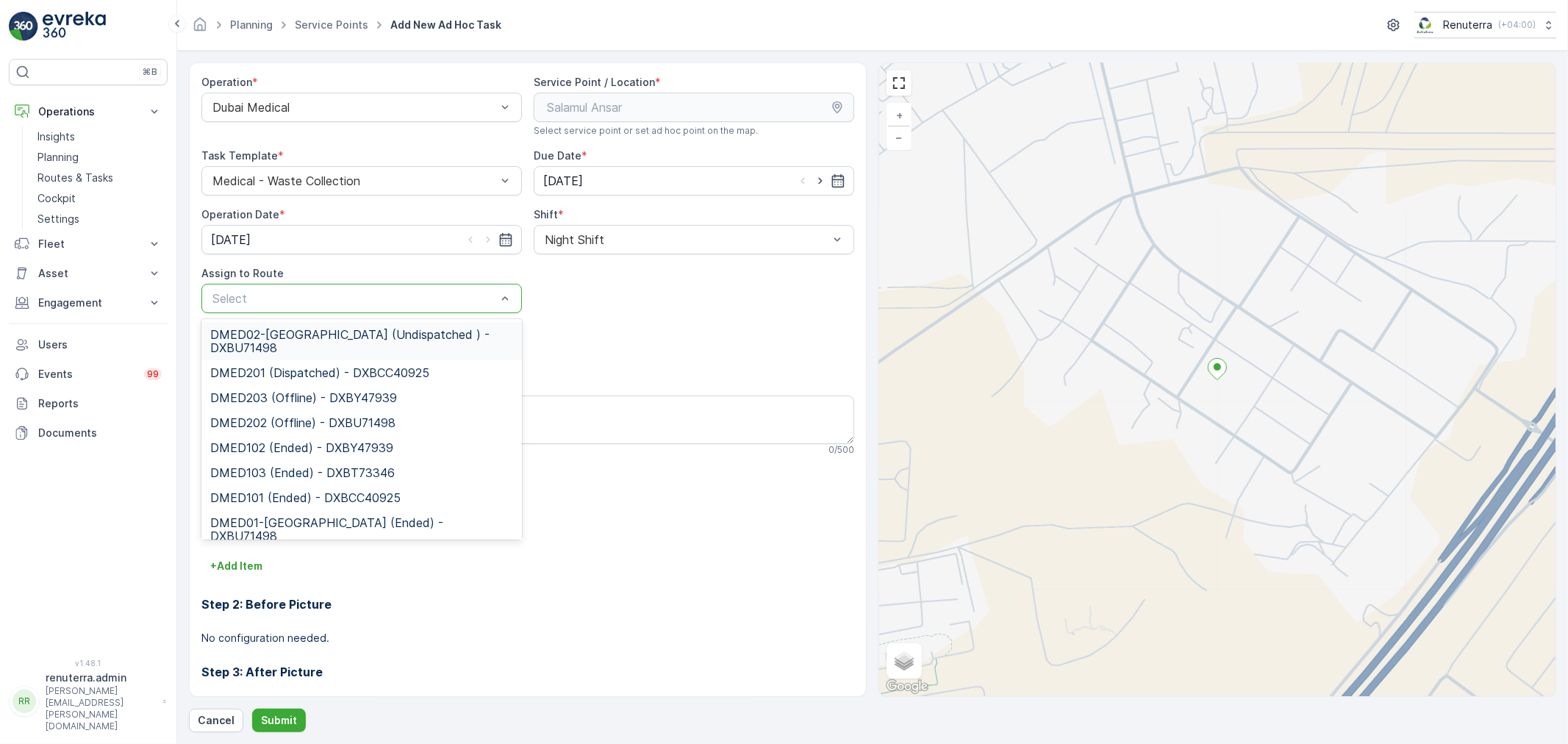
drag, startPoint x: 323, startPoint y: 324, endPoint x: 325, endPoint y: 362, distance: 38.1
click at [323, 329] on div "DMED02-[GEOGRAPHIC_DATA] (Undispatched ) - DXBU71498" at bounding box center [362, 341] width 321 height 38
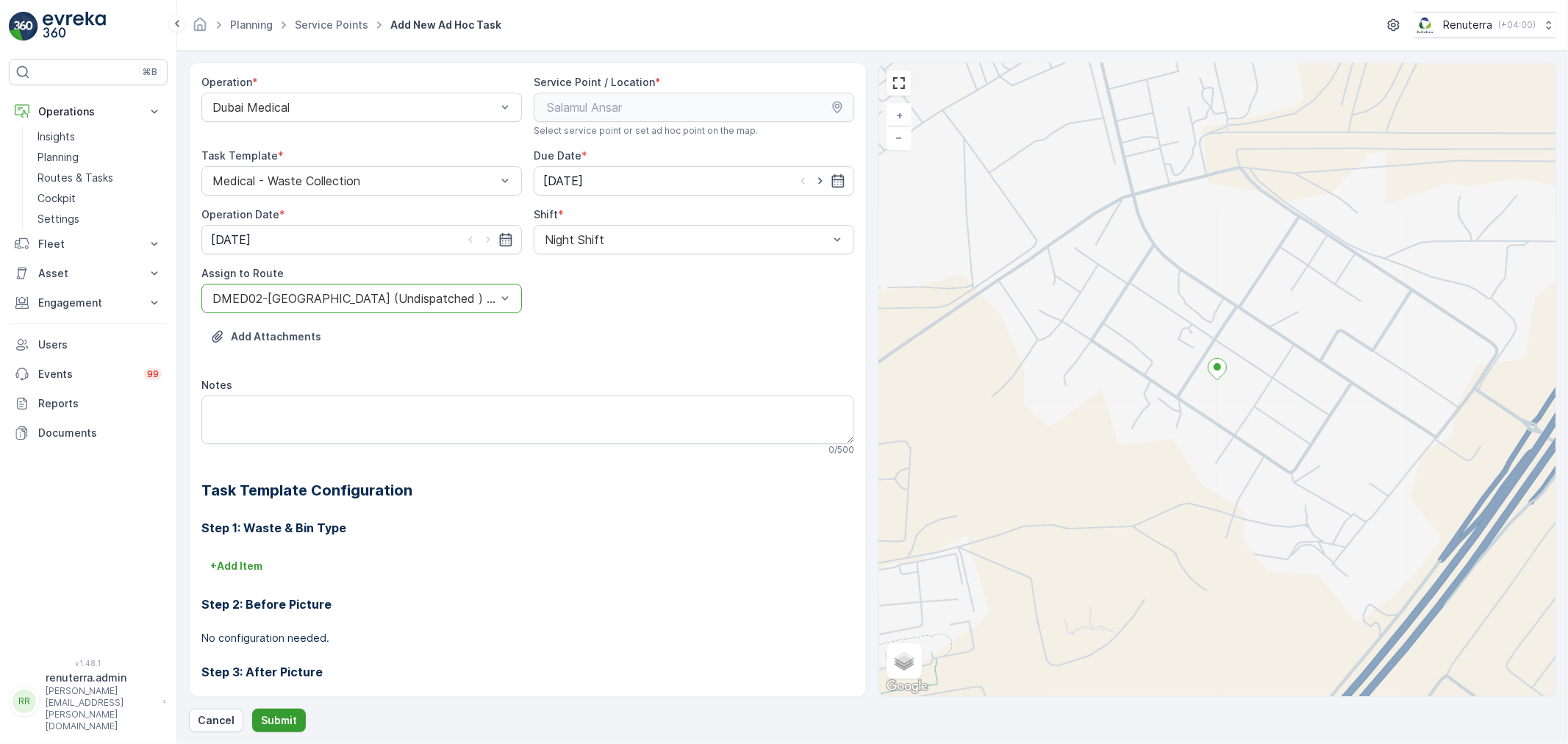
click at [283, 716] on p "Submit" at bounding box center [279, 720] width 36 height 15
